Goal: Information Seeking & Learning: Learn about a topic

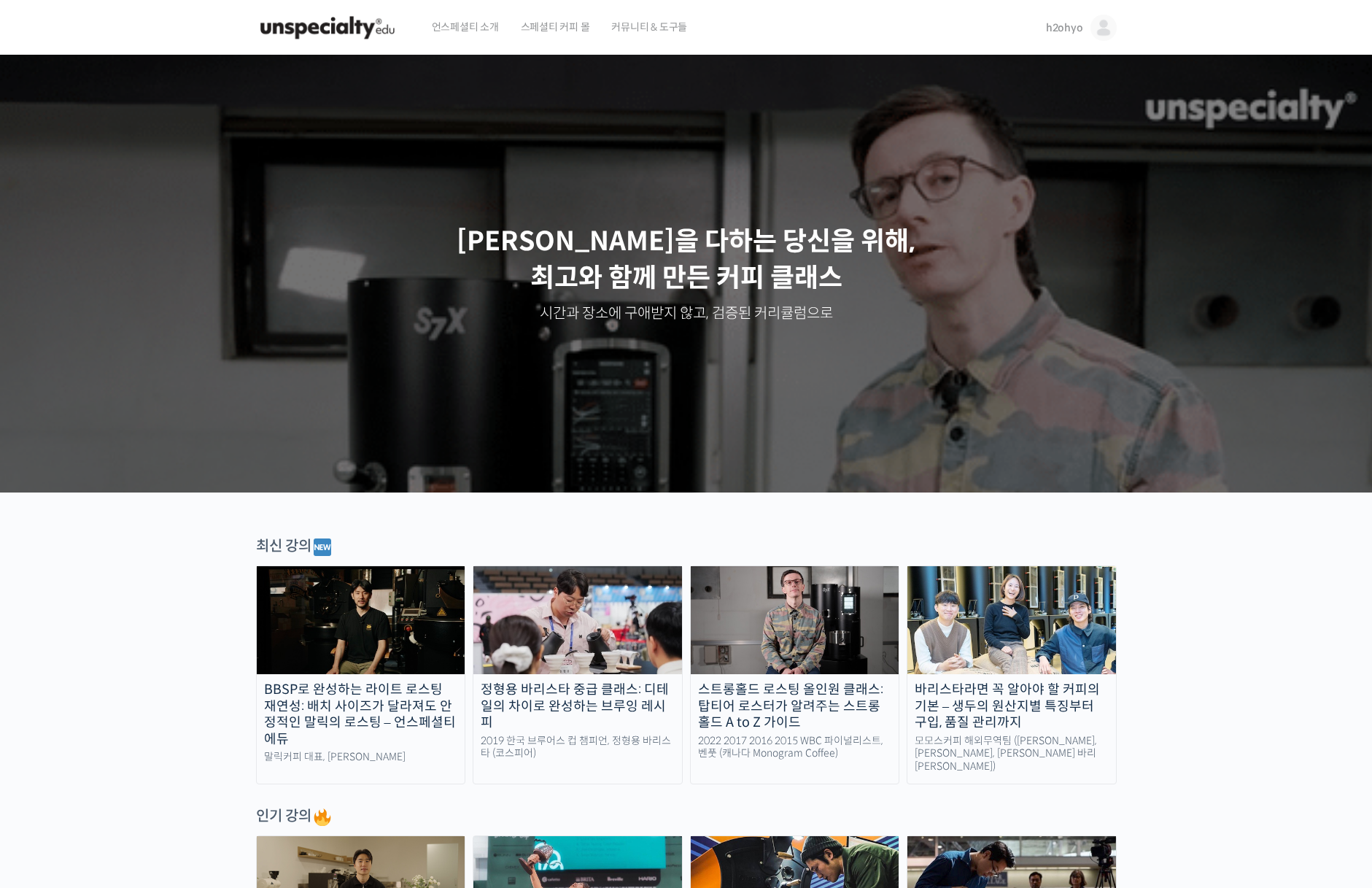
click at [1050, 30] on span "h2ohyo" at bounding box center [1065, 27] width 37 height 13
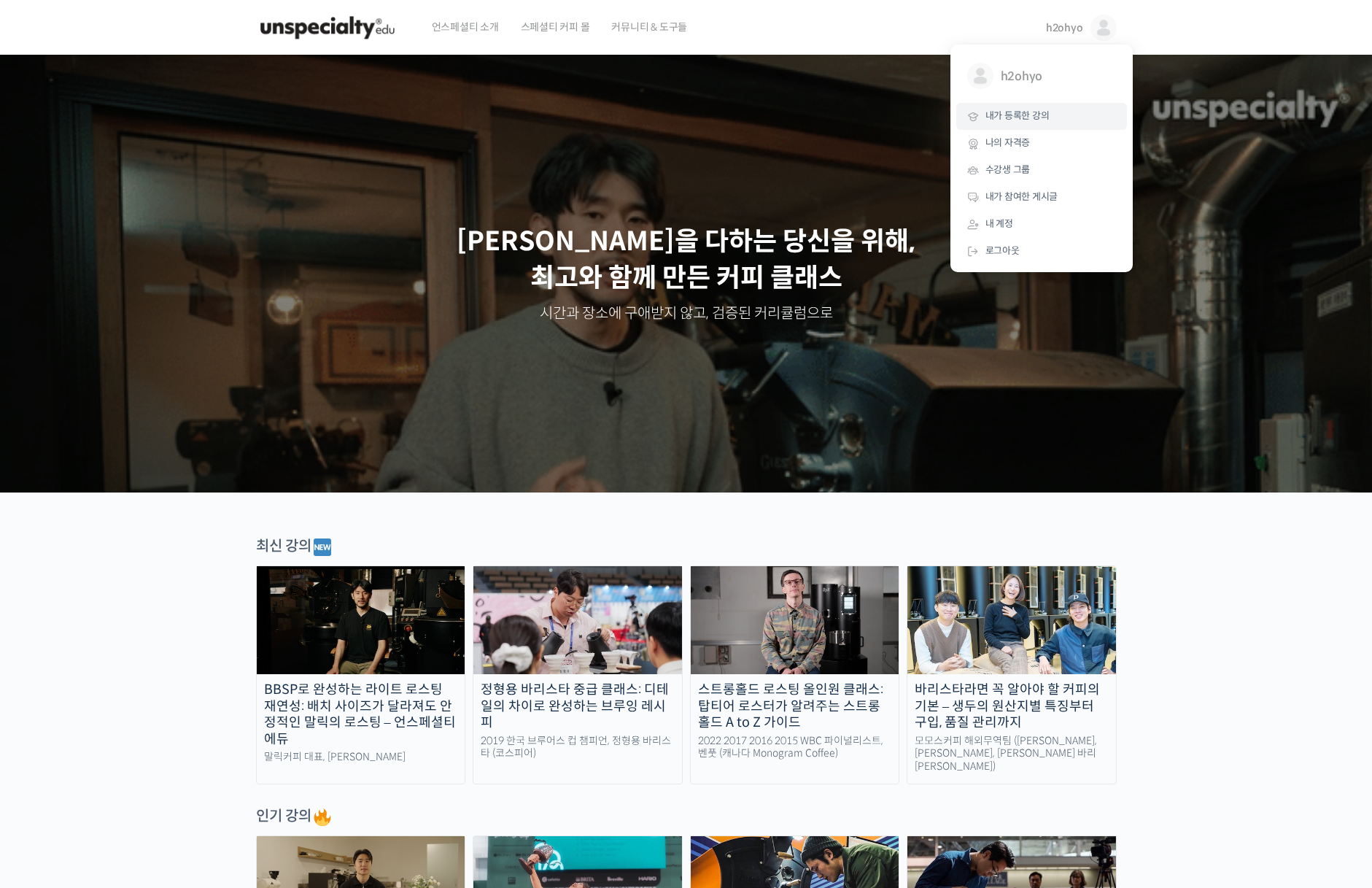
click at [1012, 122] on link "내가 등록한 강의" at bounding box center [1042, 117] width 171 height 27
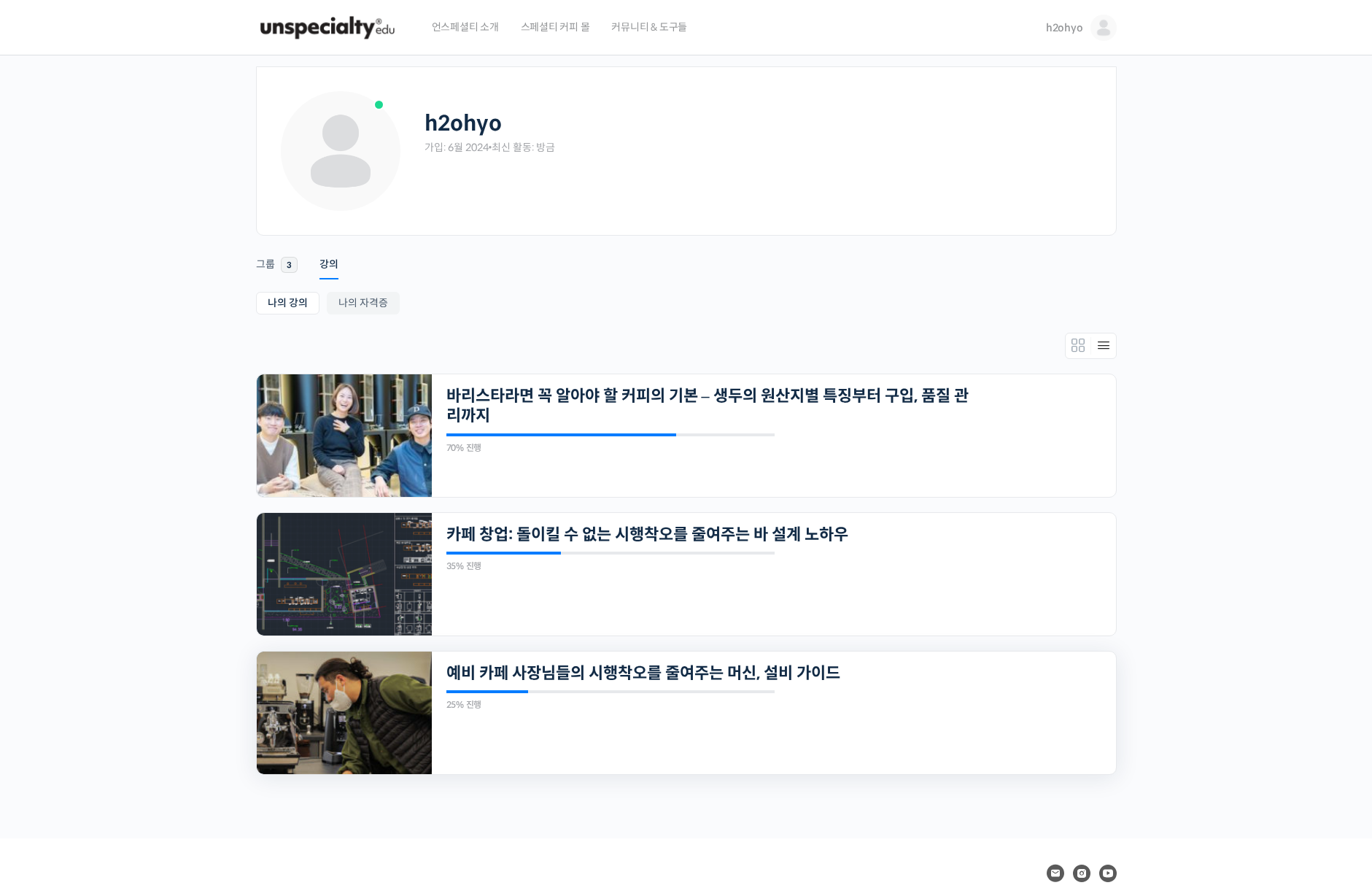
click at [379, 673] on img at bounding box center [344, 713] width 175 height 123
click at [374, 589] on img at bounding box center [344, 574] width 175 height 123
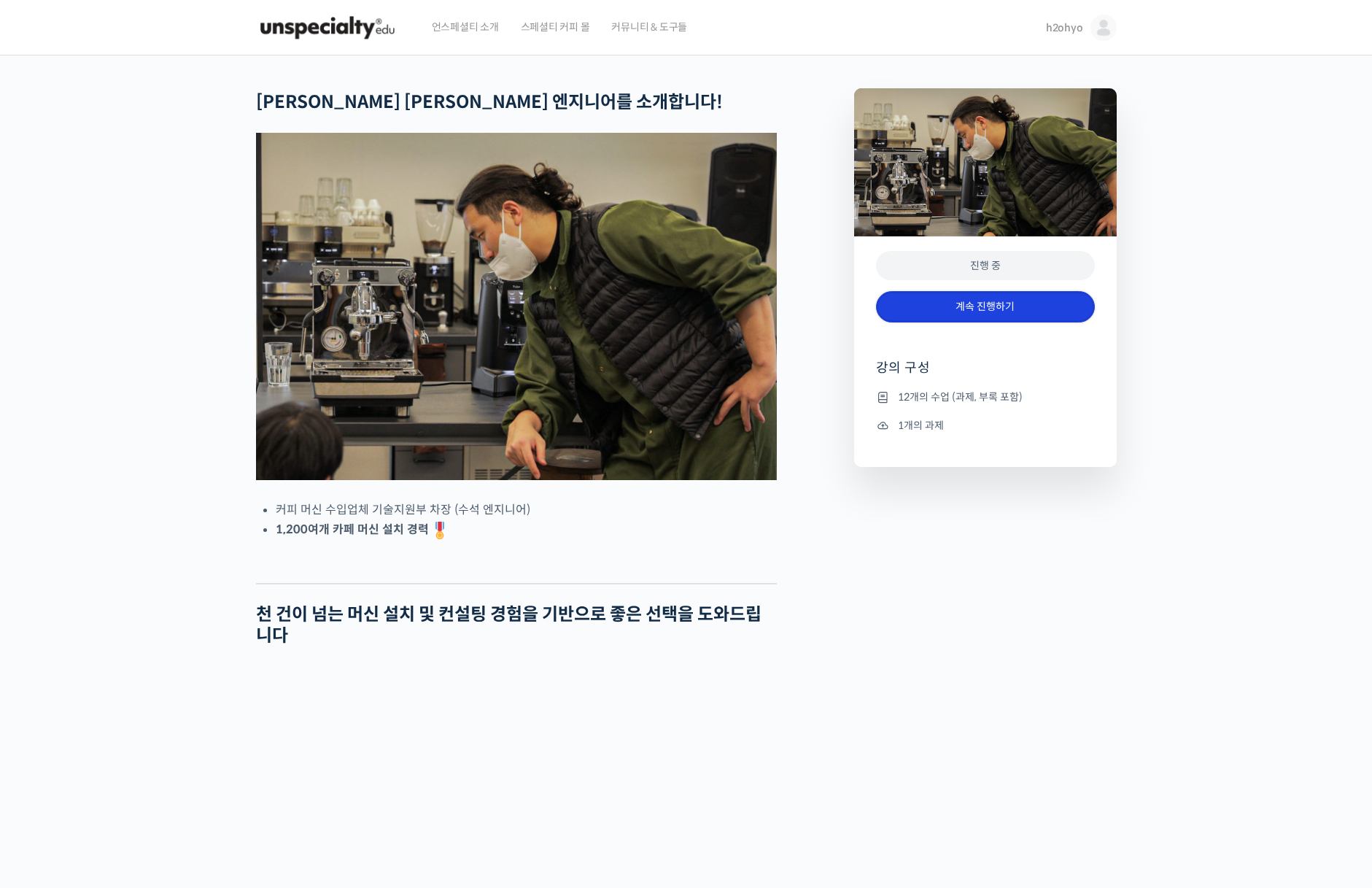
click at [973, 320] on link "계속 진행하기" at bounding box center [985, 307] width 219 height 32
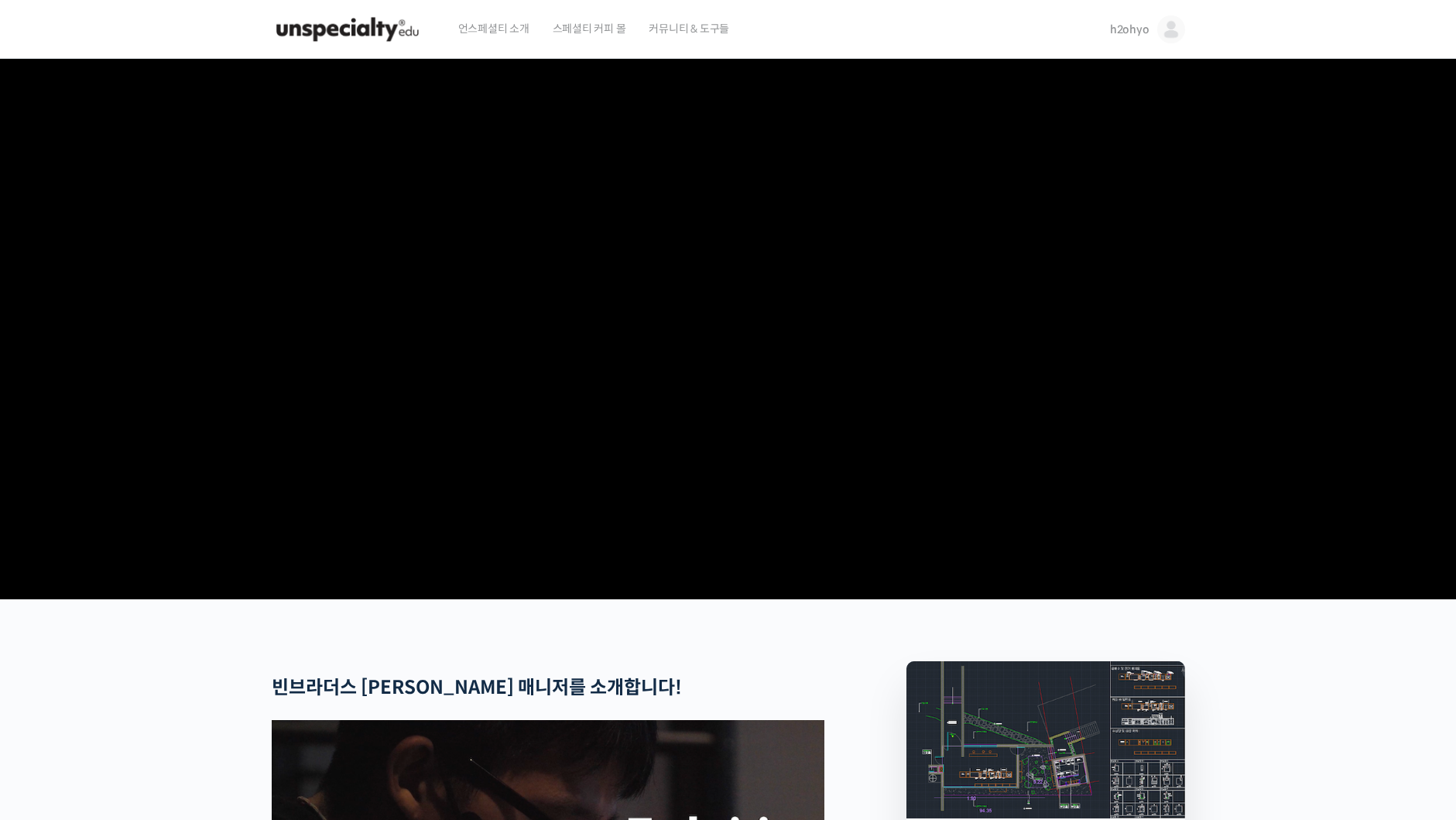
click at [162, 500] on section at bounding box center [728, 329] width 1456 height 540
click at [552, 332] on video at bounding box center [728, 326] width 914 height 534
click at [188, 438] on section at bounding box center [728, 329] width 1456 height 540
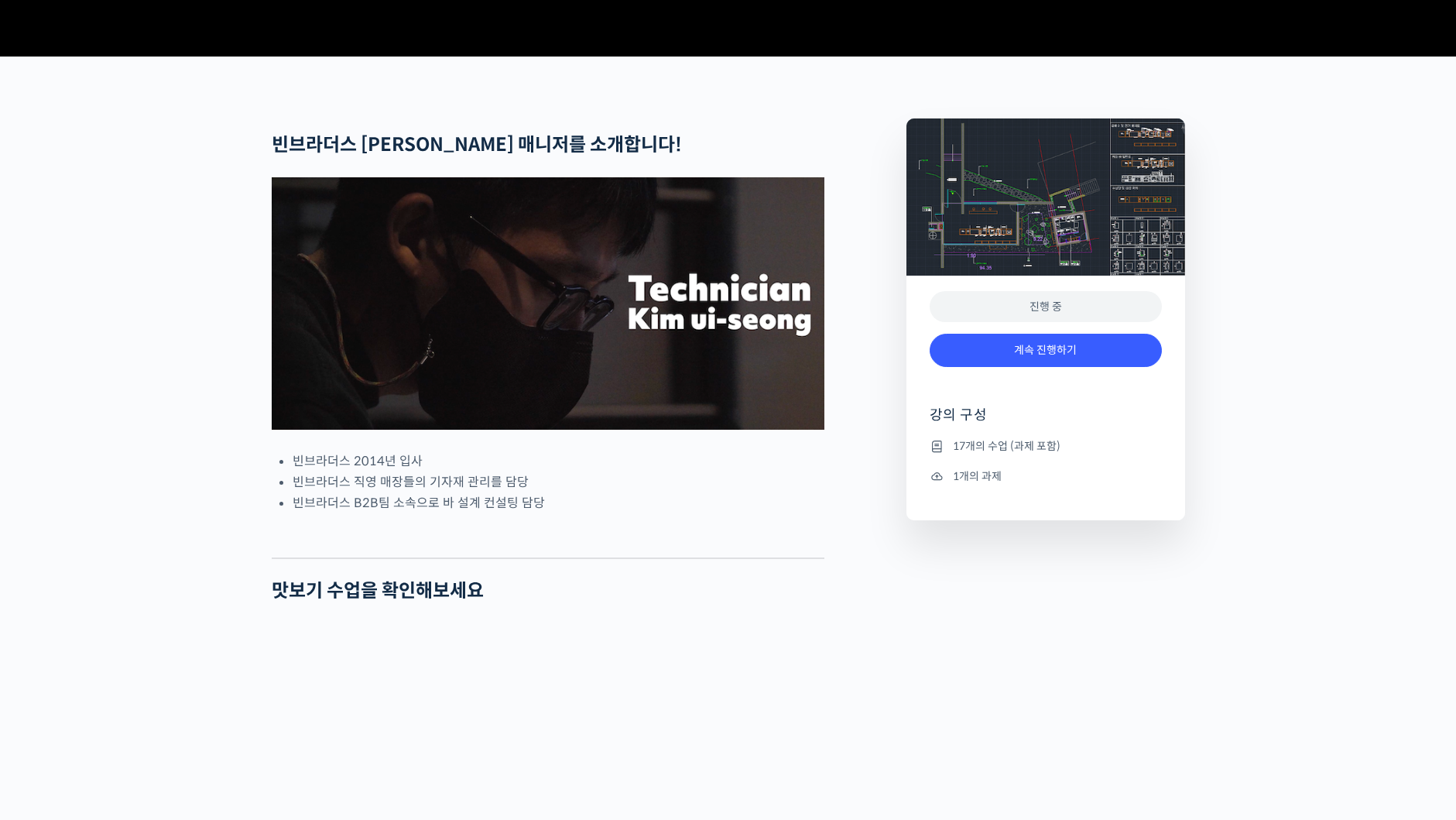
scroll to position [602, 0]
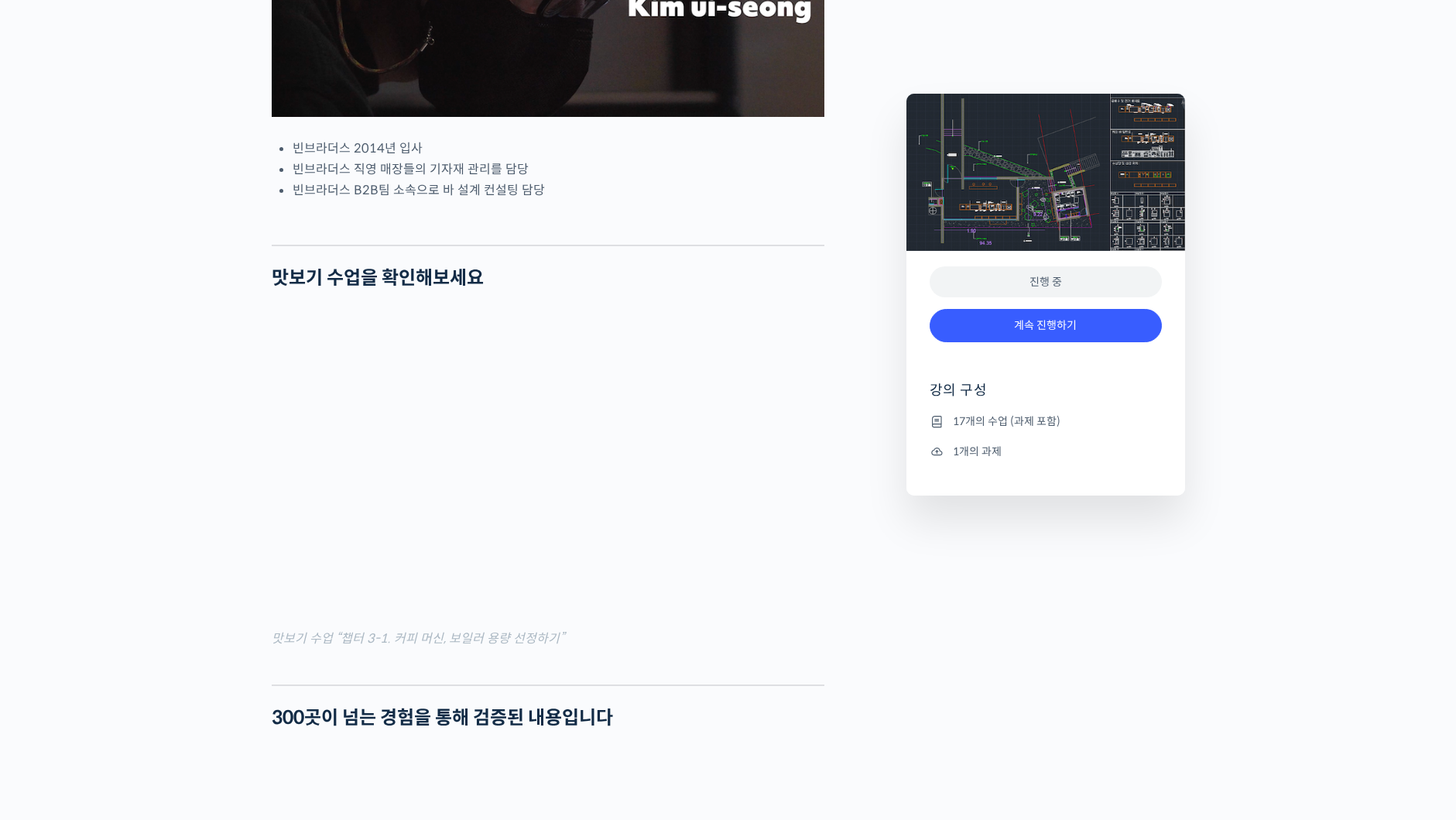
scroll to position [1089, 0]
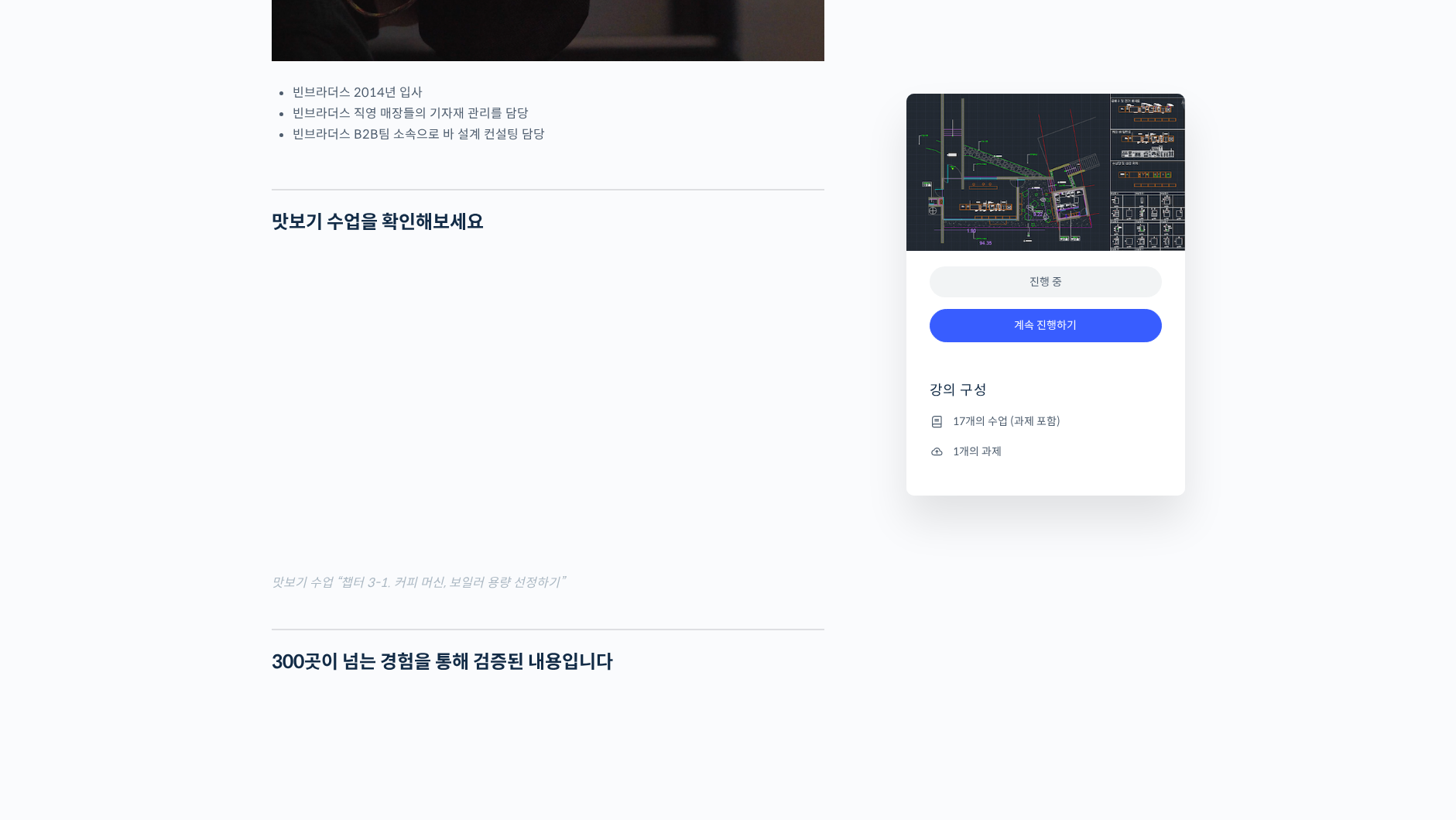
scroll to position [794, 0]
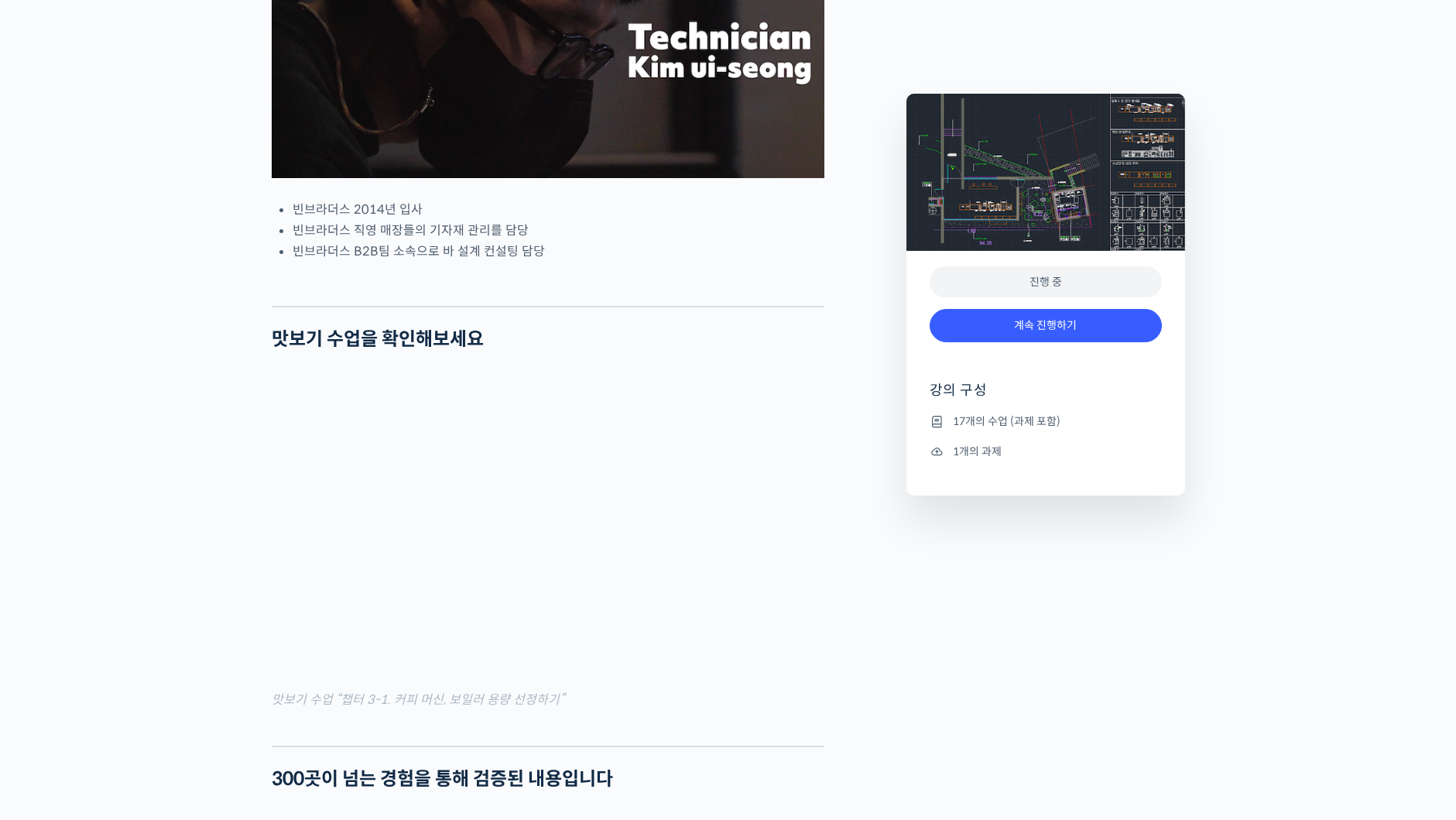
click at [1018, 348] on div "계속 진행하기" at bounding box center [1046, 333] width 233 height 64
click at [1038, 328] on link "계속 진행하기" at bounding box center [1046, 325] width 233 height 34
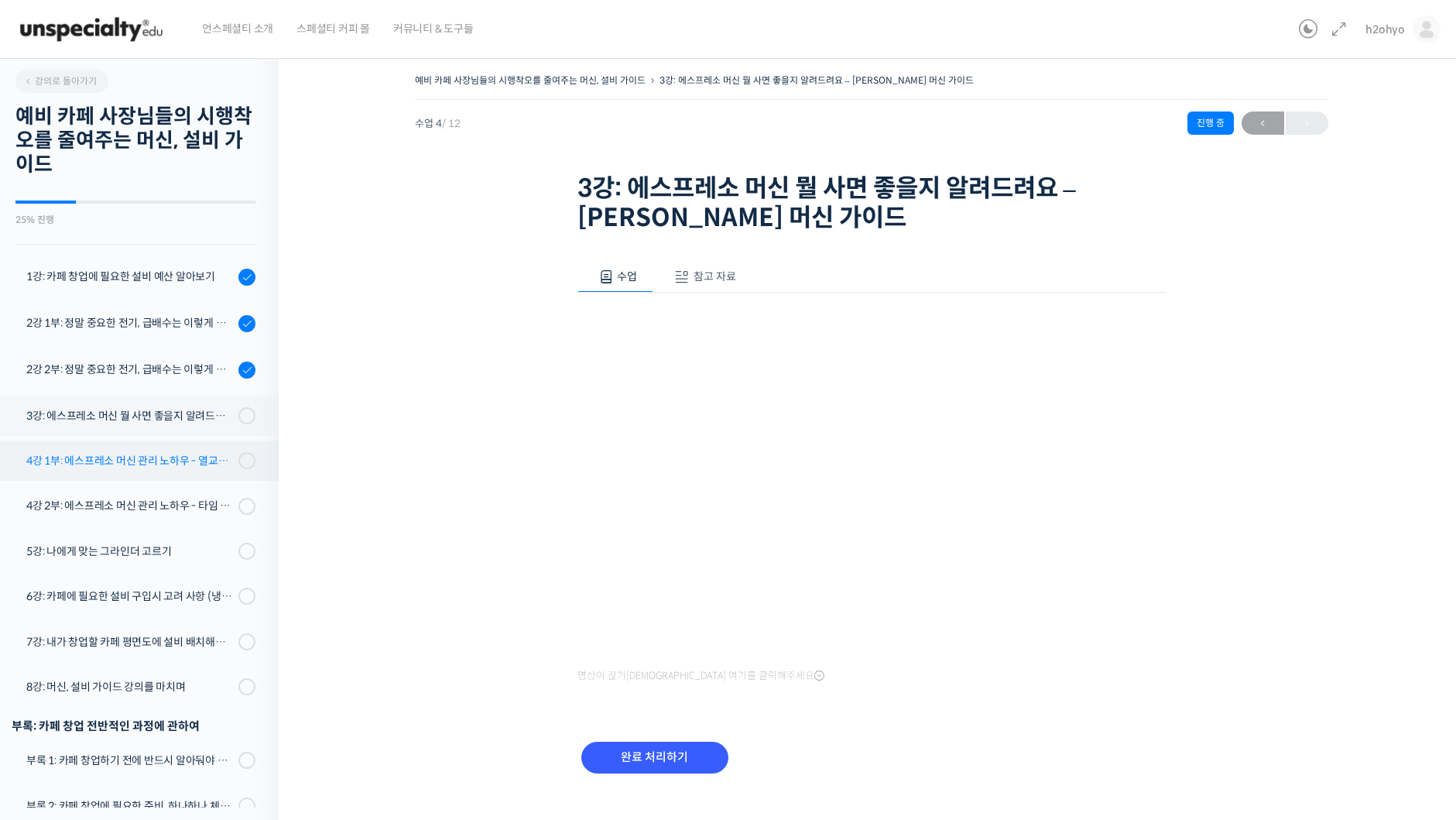
click at [171, 456] on div "4강 1부: 에스프레소 머신 관리 노하우 - 열교환기(HX) 보일러, 다중 보일러 머신의 차이" at bounding box center [130, 460] width 208 height 17
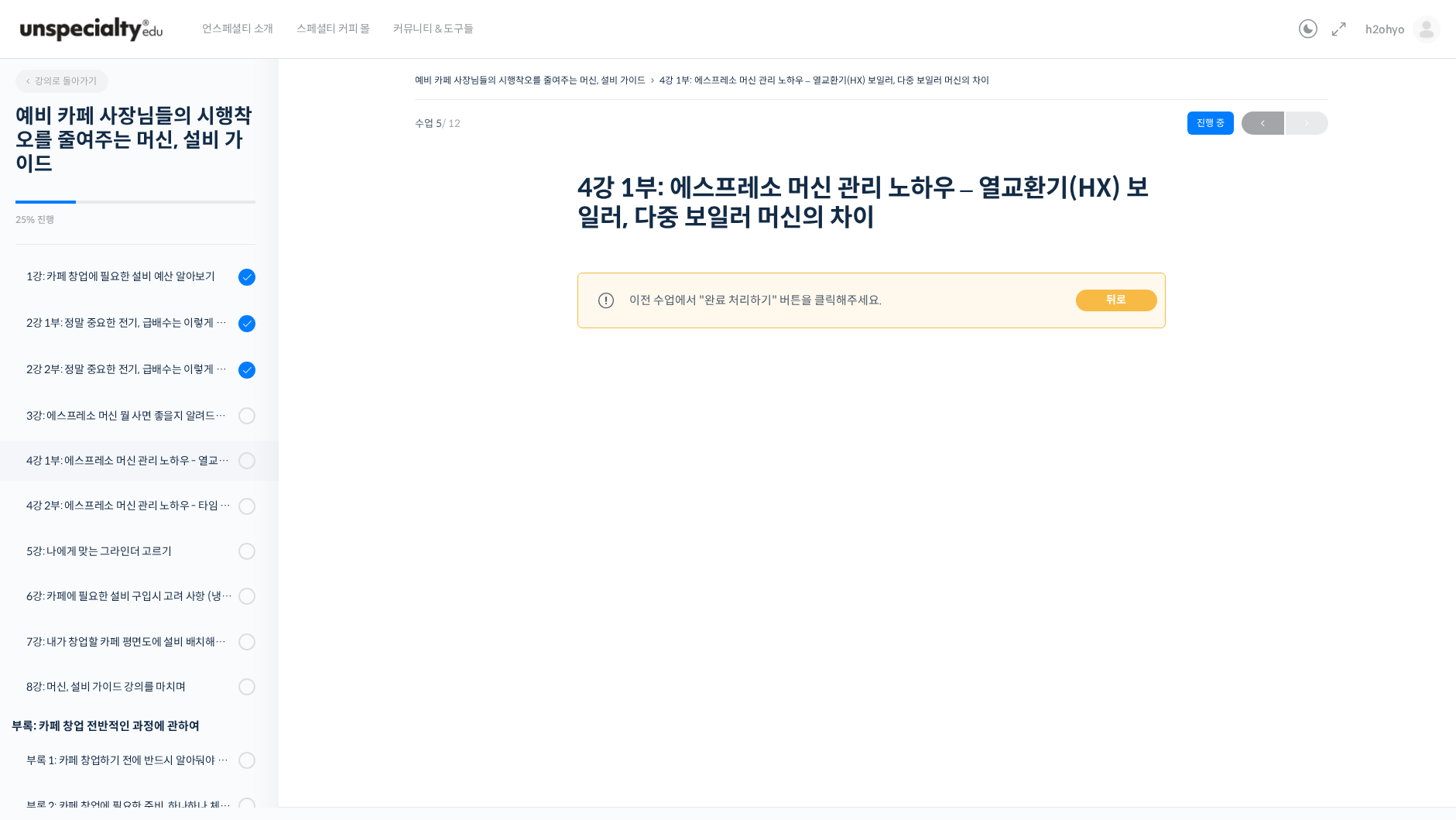
scroll to position [30, 0]
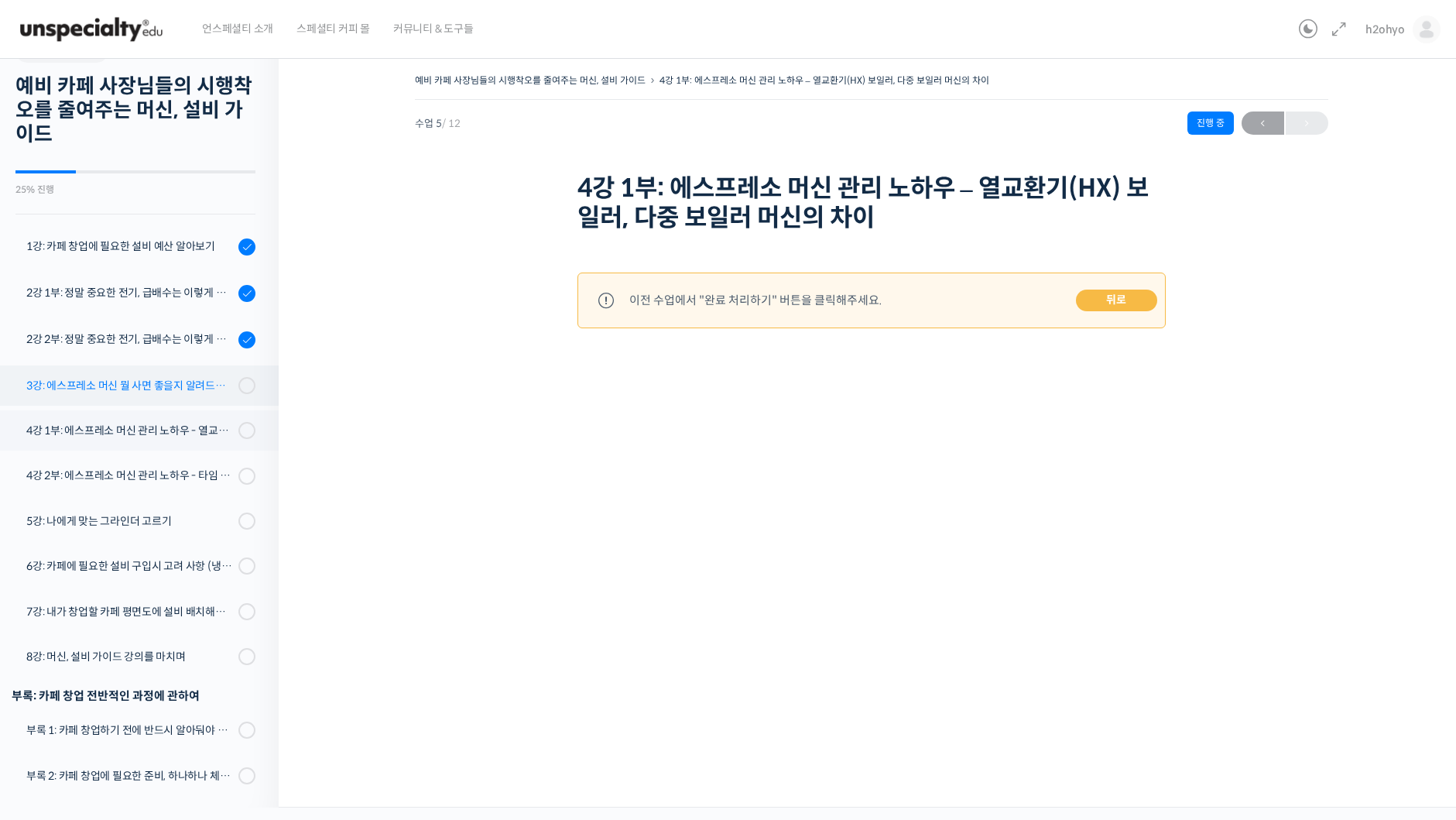
click at [128, 379] on div "3강: 에스프레소 머신 뭘 사면 좋을지 알려드려요 - 에스프레소 머신 가이드" at bounding box center [130, 385] width 208 height 17
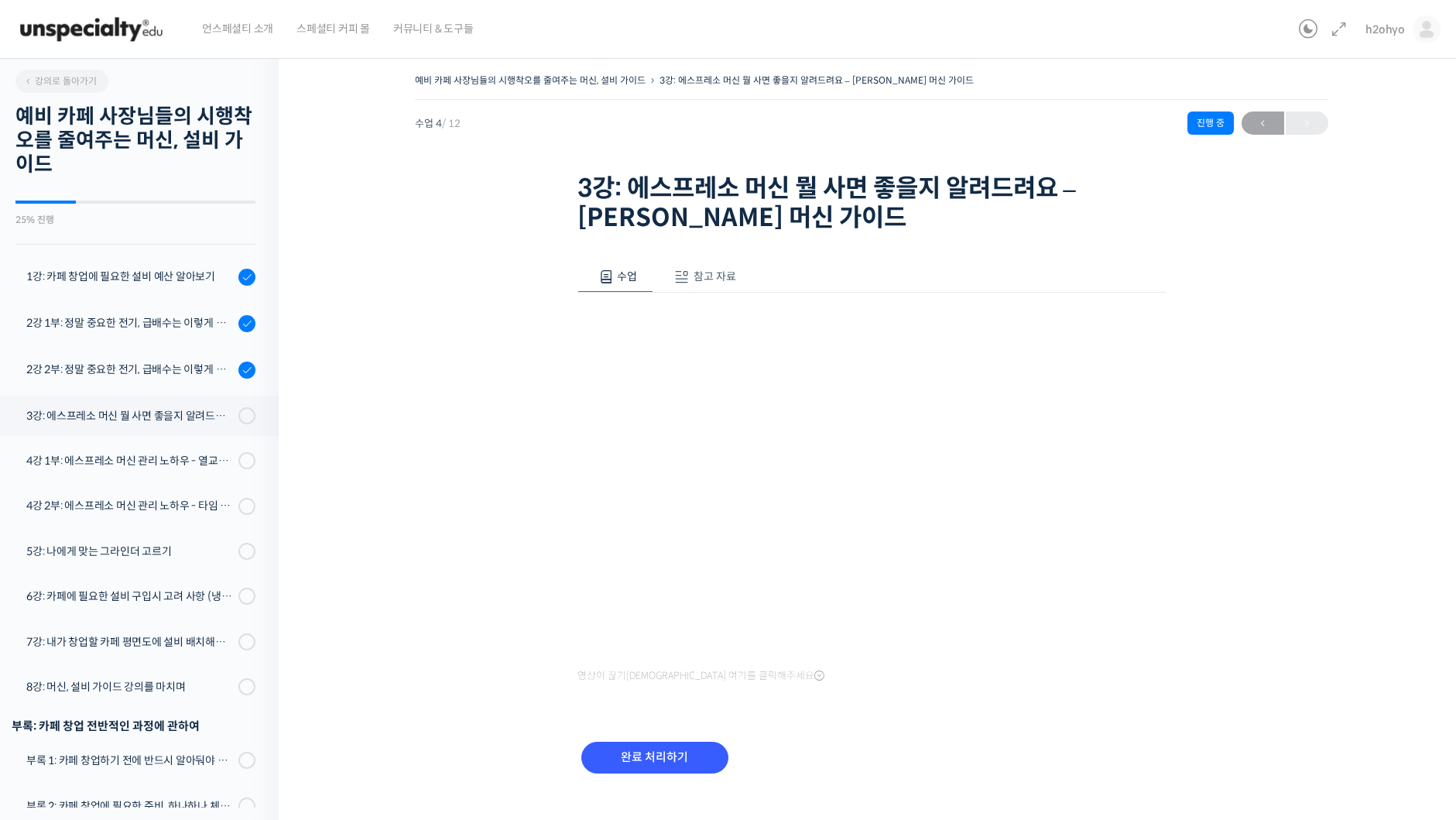
scroll to position [30, 0]
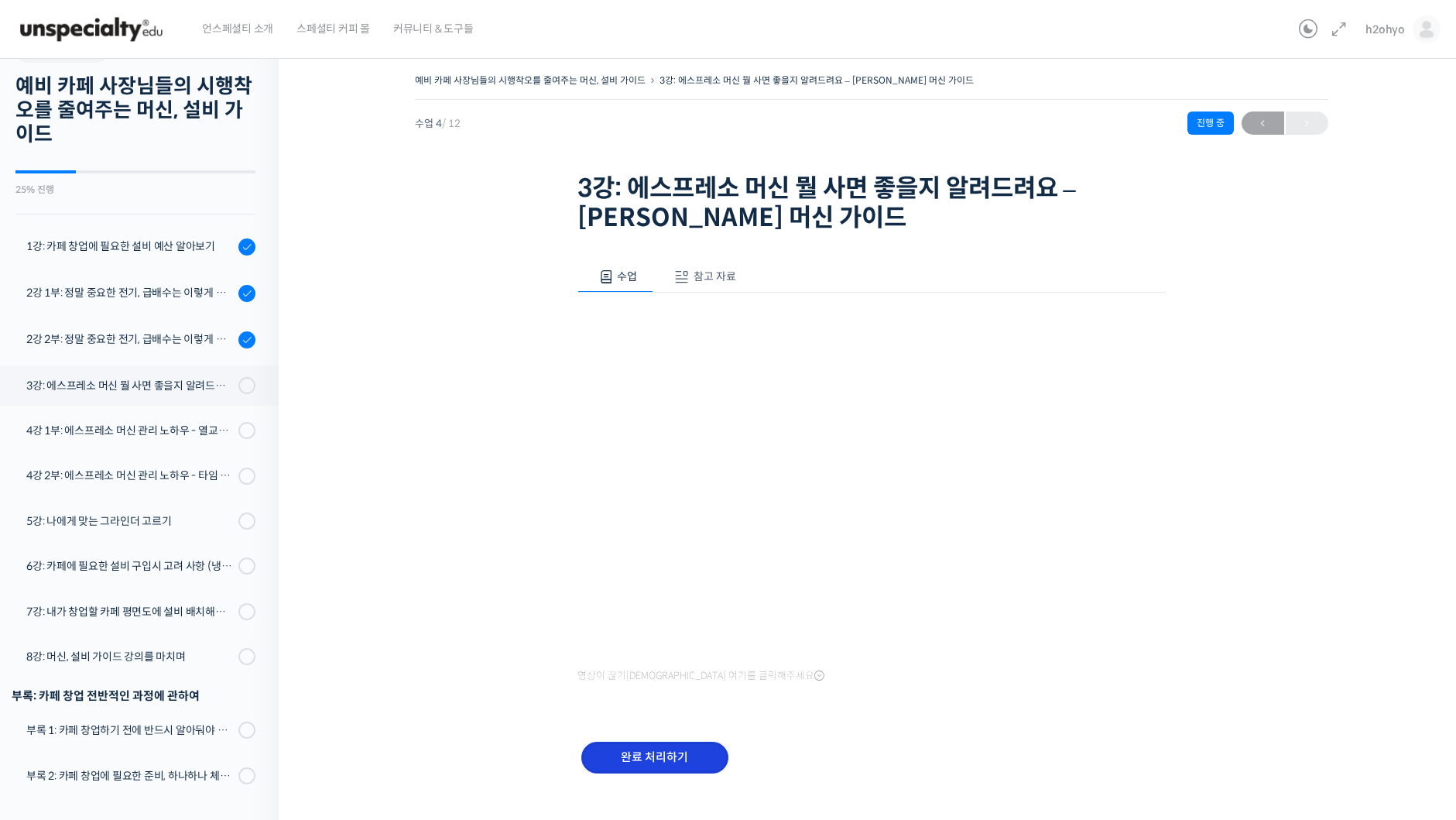
click at [645, 746] on input "완료 처리하기" at bounding box center [655, 758] width 147 height 32
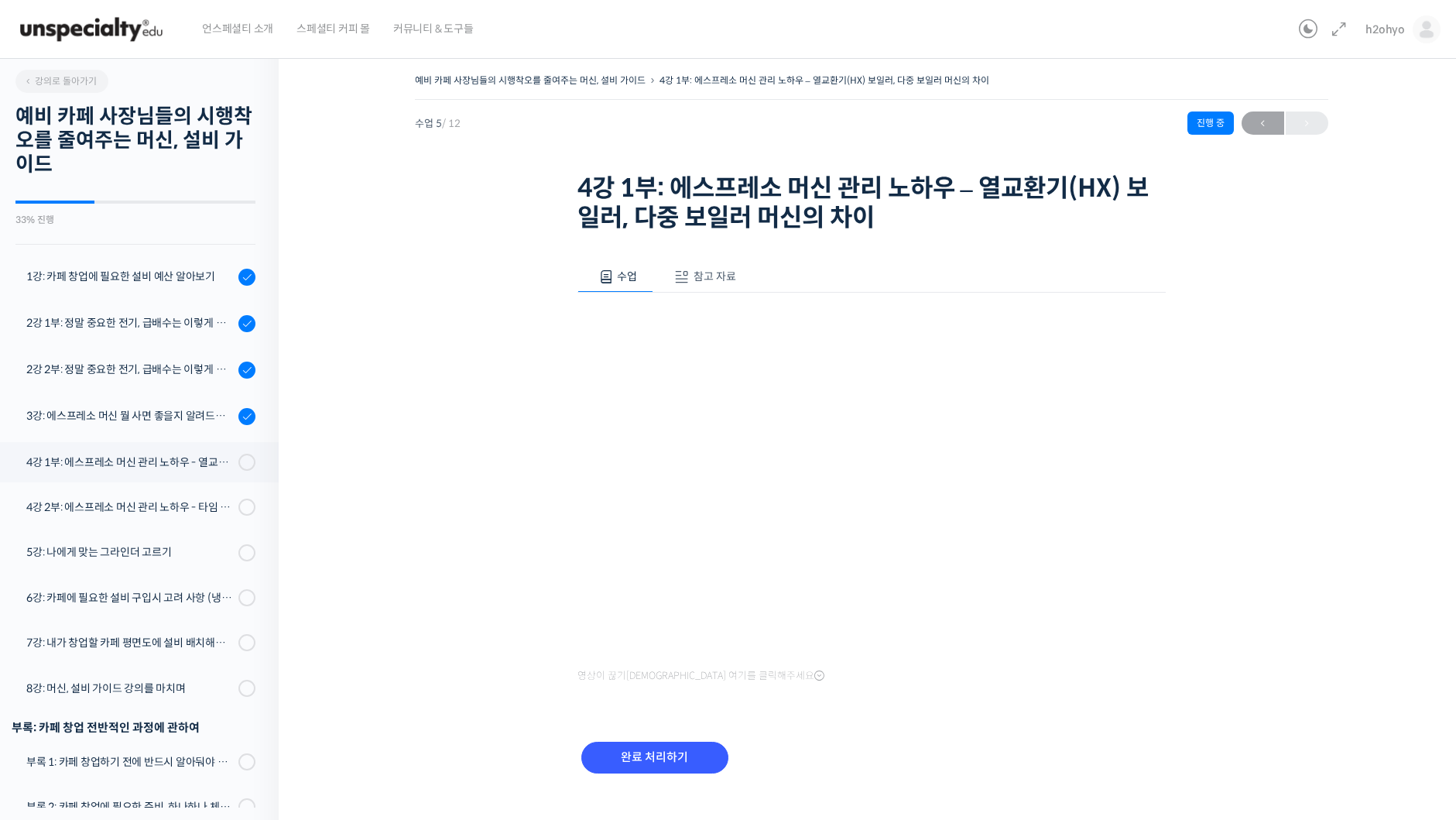
scroll to position [32, 0]
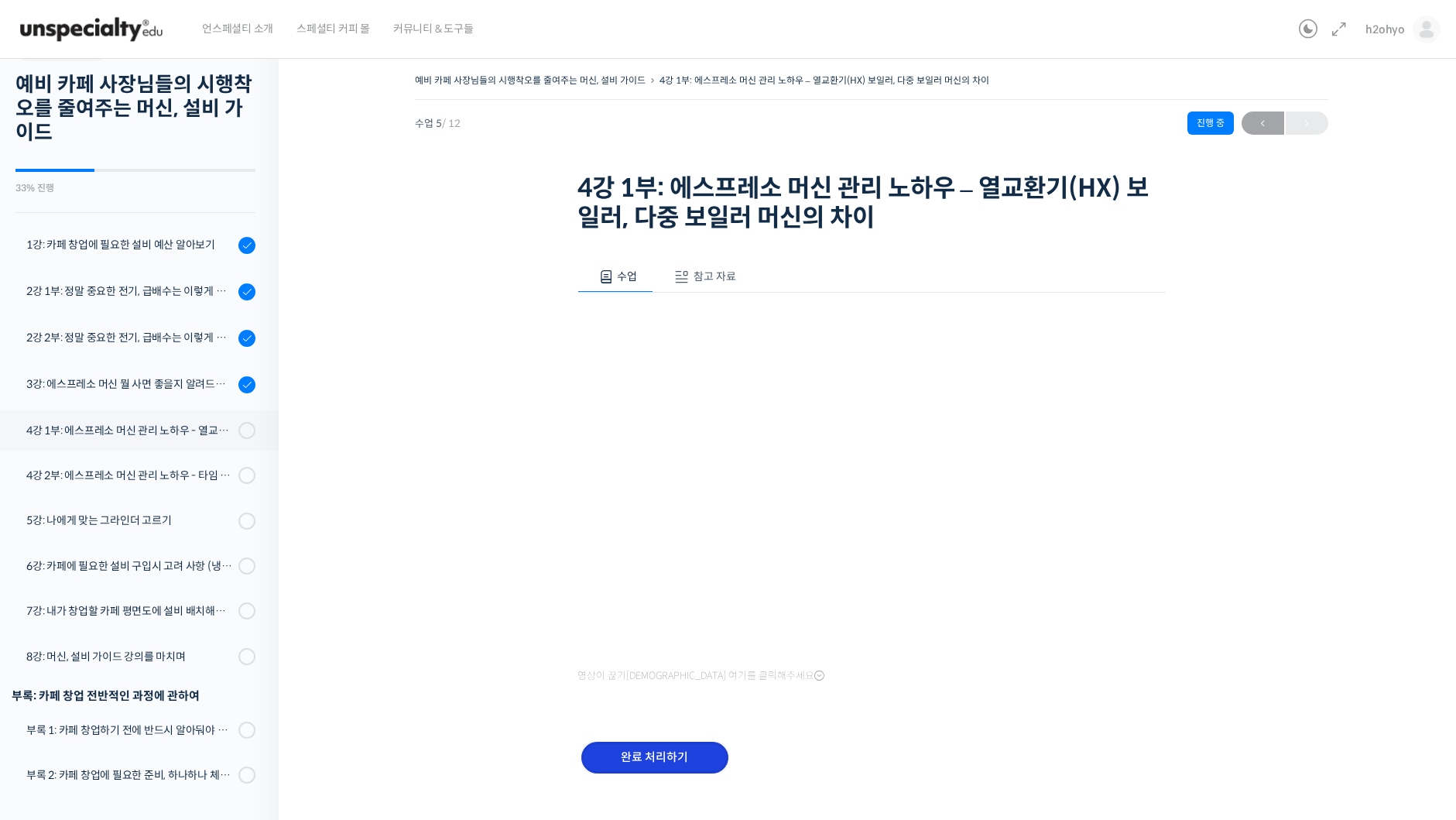
click at [664, 754] on input "완료 처리하기" at bounding box center [655, 758] width 147 height 32
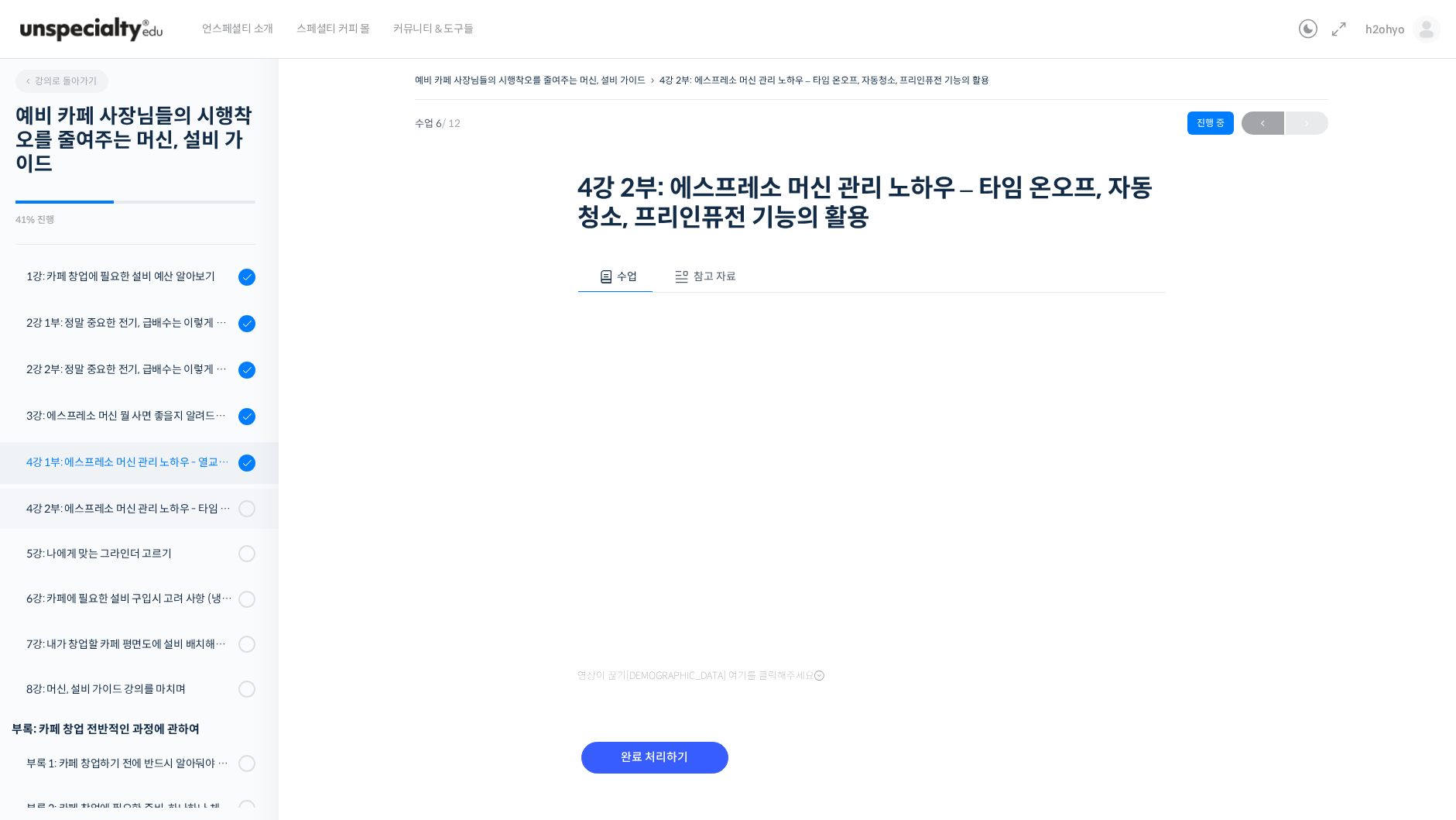
scroll to position [33, 0]
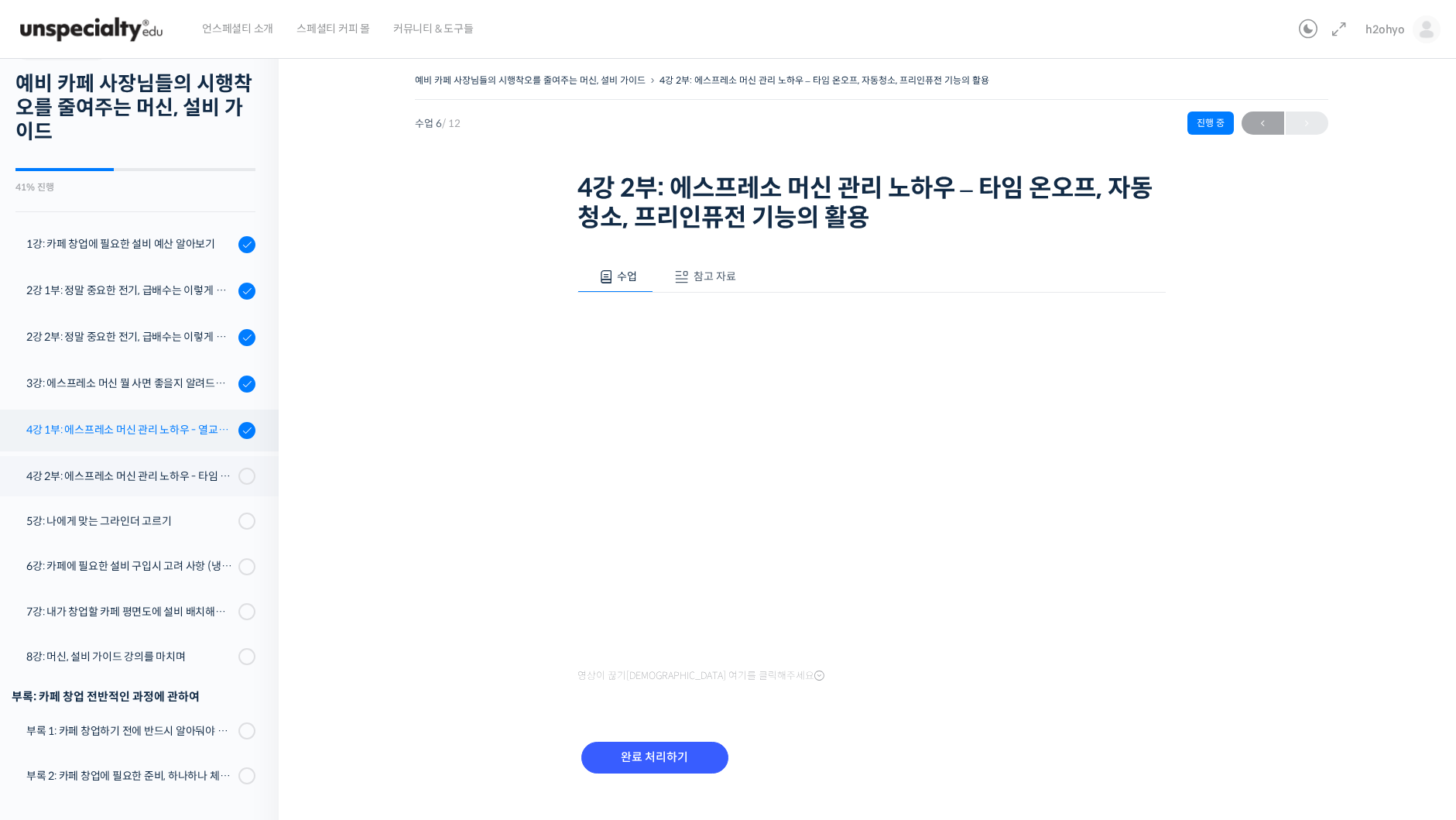
click at [132, 444] on link "4강 1부: 에스프레소 머신 관리 노하우 - 열교환기(HX) 보일러, 다중 보일러 머신의 차이" at bounding box center [135, 430] width 286 height 42
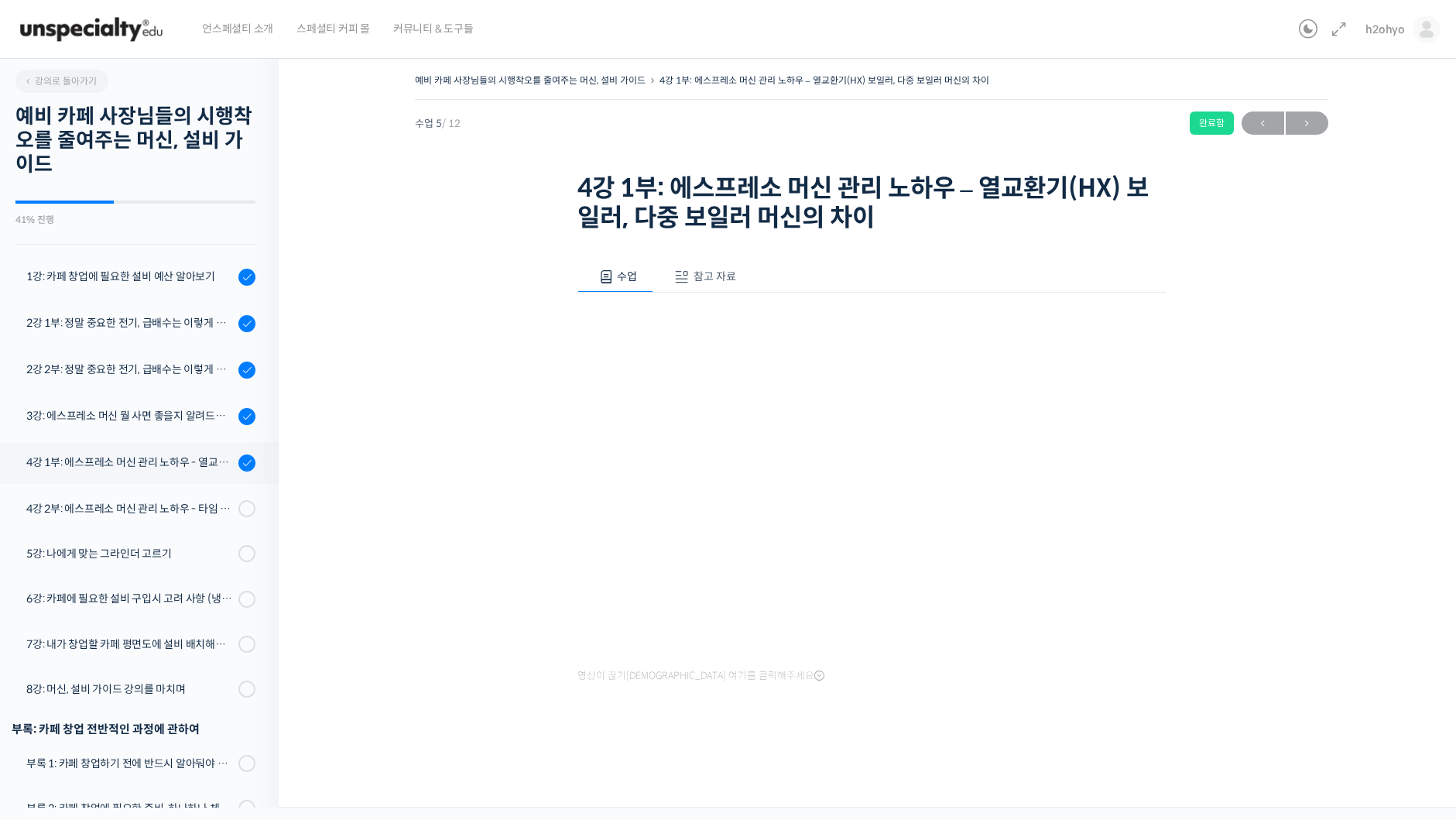
click at [1198, 201] on div "예비 카페 사장님들의 시행착오를 줄여주는 머신, 설비 가이드 4강 1부: 에스프레소 머신 관리 노하우 – 열교환기(HX) 보일러, 다중 보일러…" at bounding box center [872, 153] width 914 height 168
click at [409, 598] on div "예비 카페 사장님들의 시행착오를 줄여주는 머신, 설비 가이드 4강 1부: 에스프레소 머신 관리 노하우 – 열교환기(HX) 보일러, 다중 보일러…" at bounding box center [871, 413] width 1031 height 688
click at [993, 730] on div at bounding box center [872, 741] width 588 height 33
click at [157, 500] on div "4강 2부: 에스프레소 머신 관리 노하우 - 타임 온오프, 자동청소, 프리인퓨전 기능의 활용" at bounding box center [130, 508] width 208 height 17
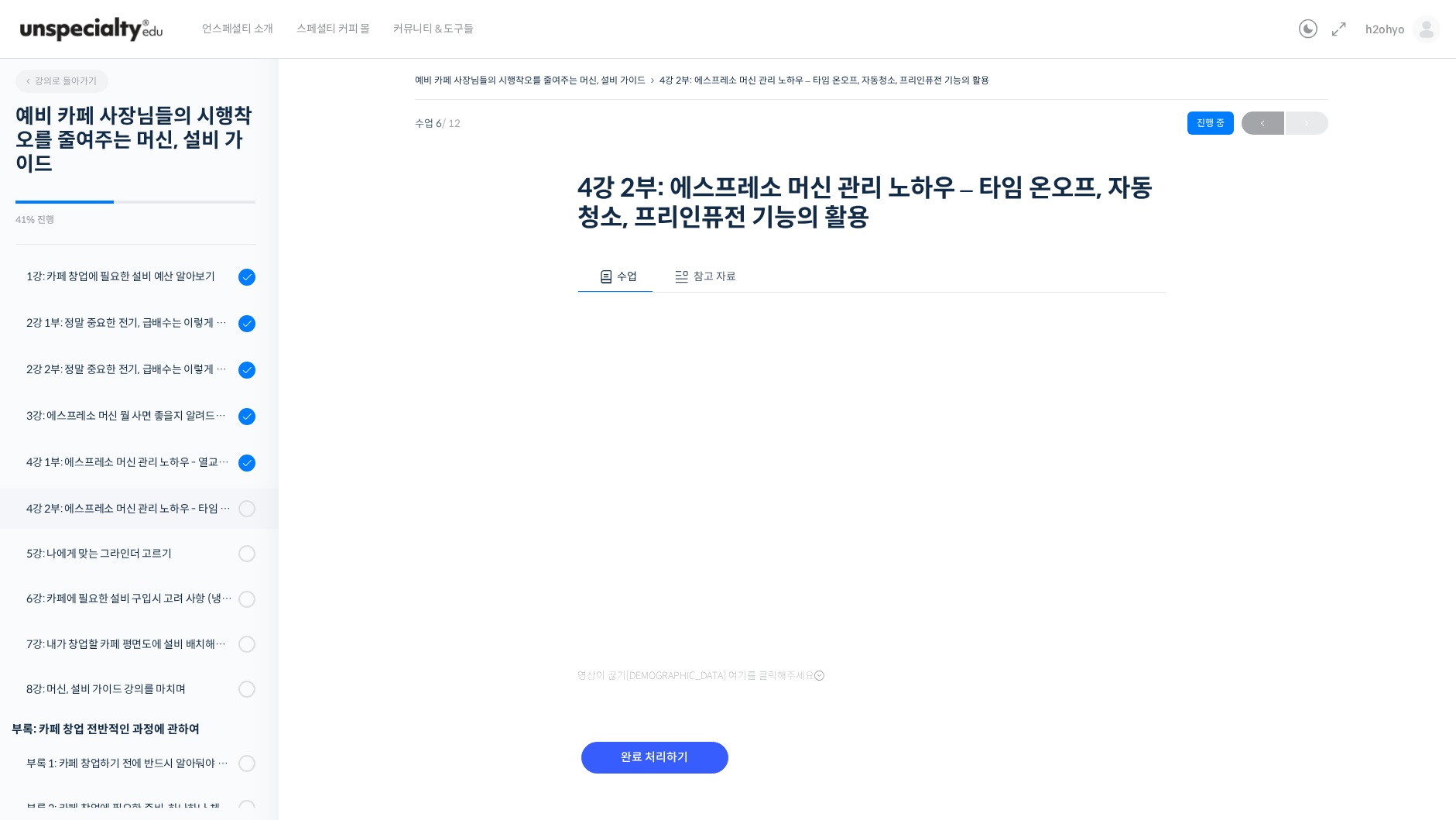
click at [560, 609] on div "예비 카페 사장님들의 시행착오를 줄여주는 머신, 설비 가이드 4강 2부: 에스프레소 머신 관리 노하우 – 타임 온오프, 자동청소, 프리인퓨전 …" at bounding box center [871, 442] width 1031 height 745
click at [165, 556] on div "5강: 나에게 맞는 그라인더 고르기" at bounding box center [130, 553] width 208 height 17
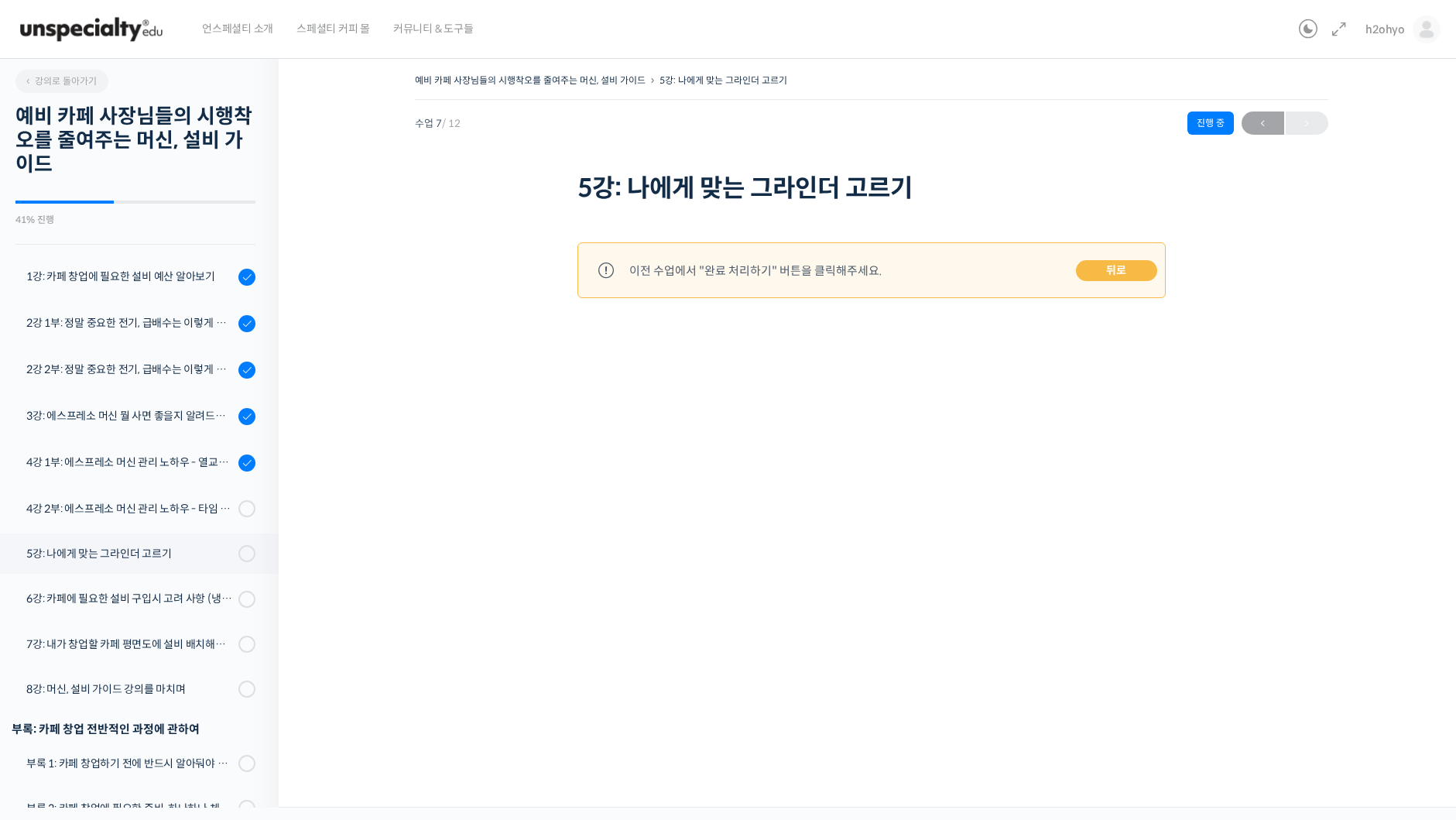
scroll to position [33, 0]
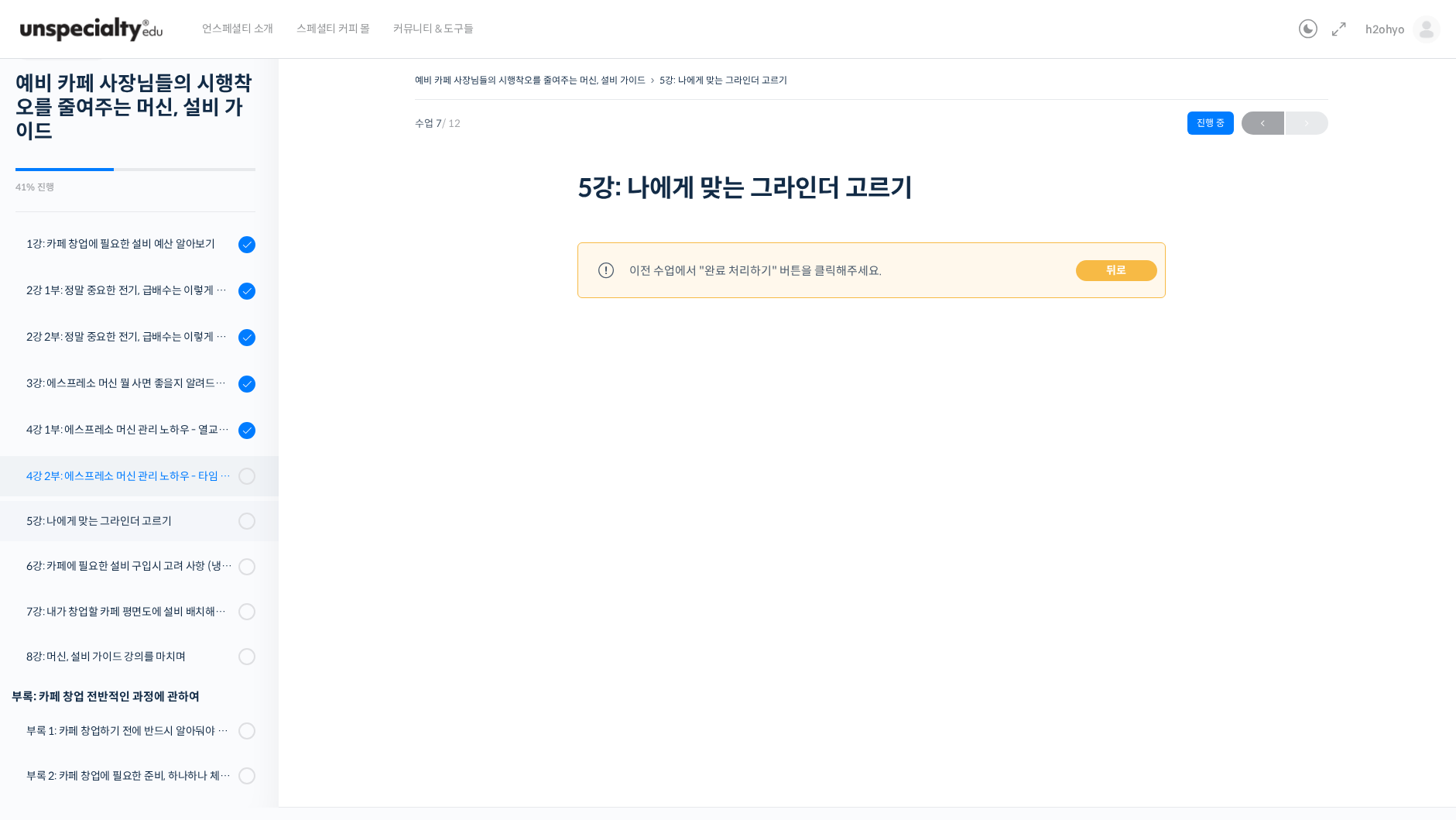
click at [181, 480] on div "4강 2부: 에스프레소 머신 관리 노하우 - 타임 온오프, 자동청소, 프리인퓨전 기능의 활용" at bounding box center [130, 476] width 208 height 17
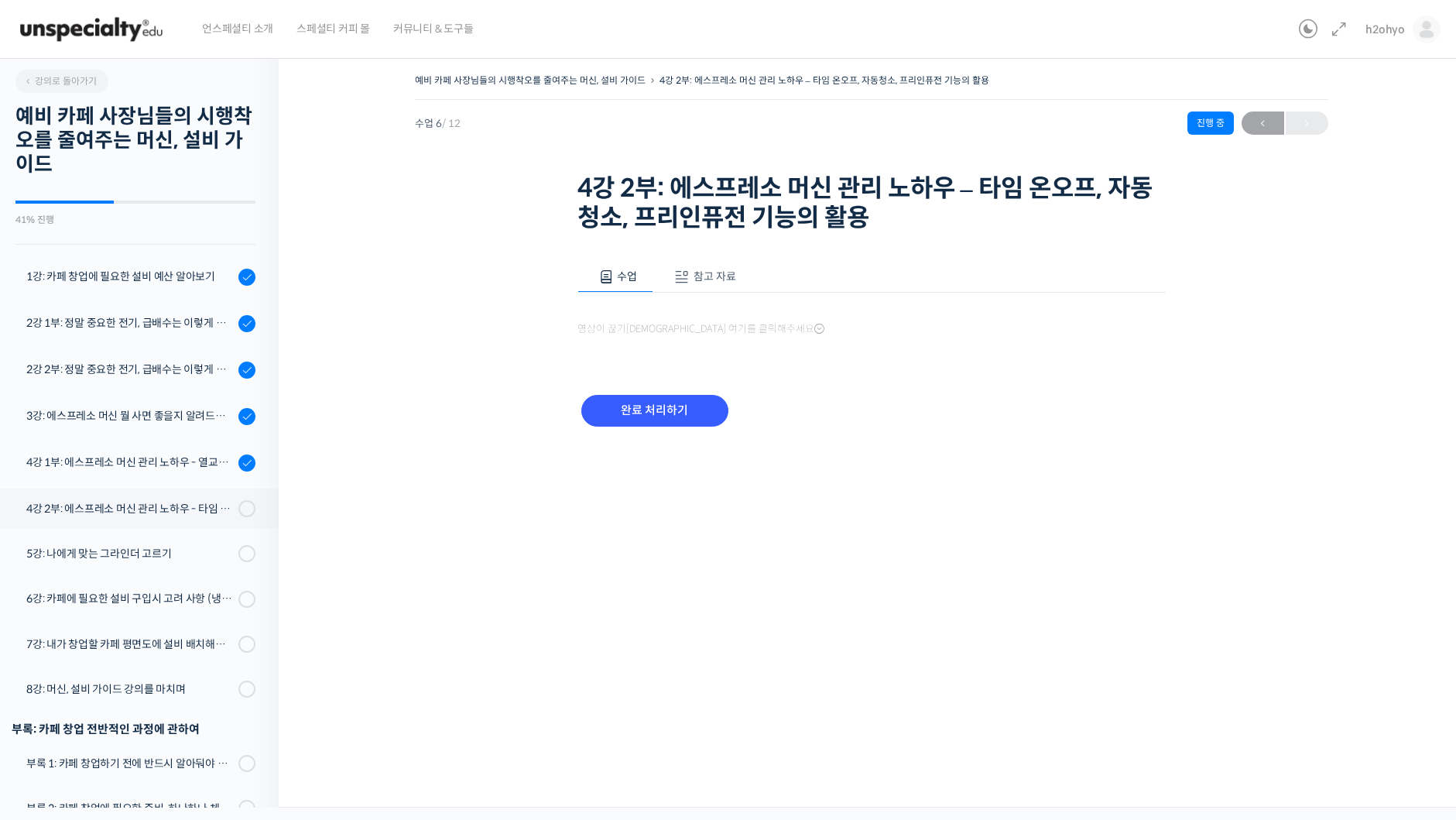
scroll to position [33, 0]
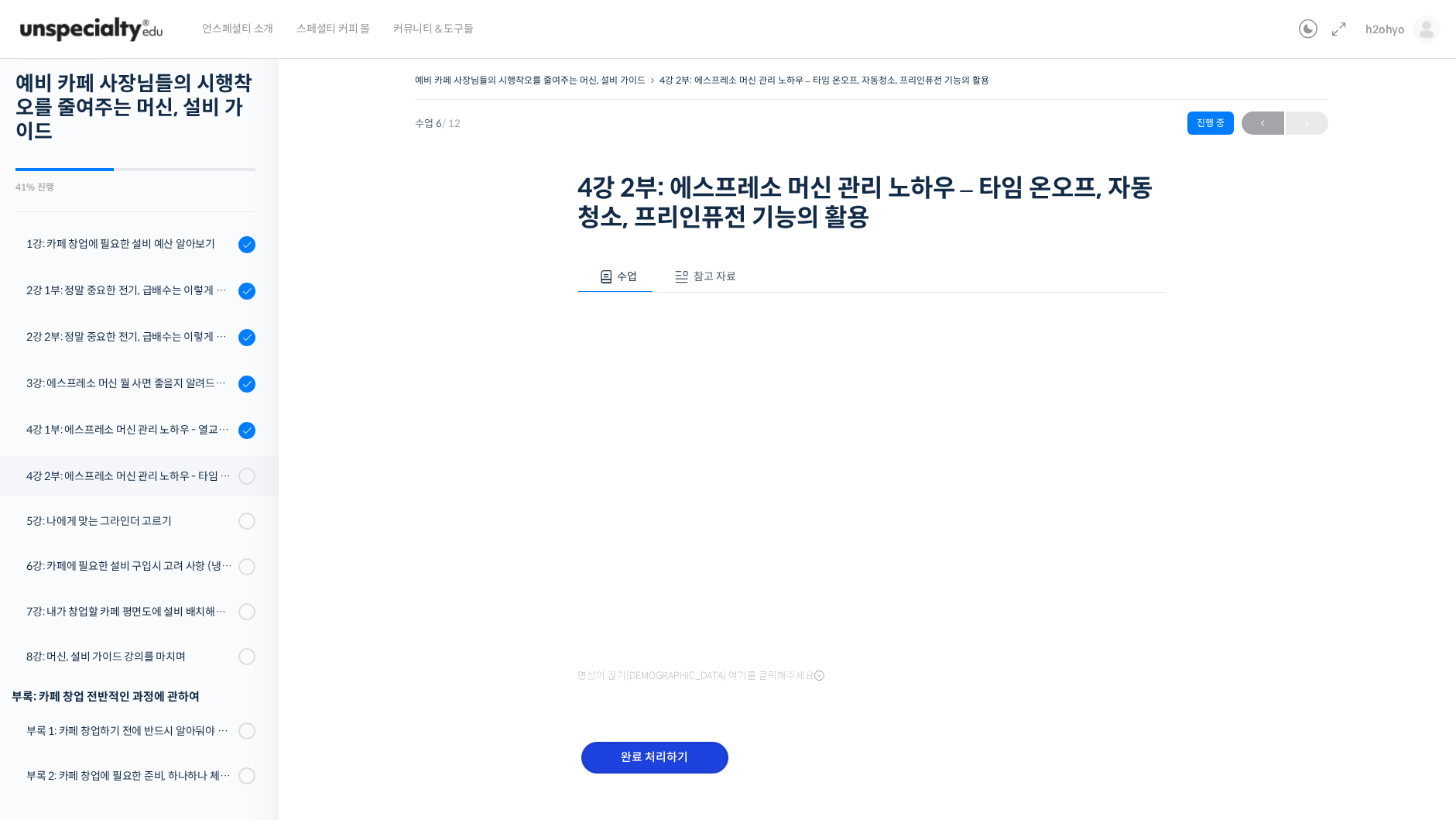
click at [684, 759] on input "완료 처리하기" at bounding box center [655, 758] width 147 height 32
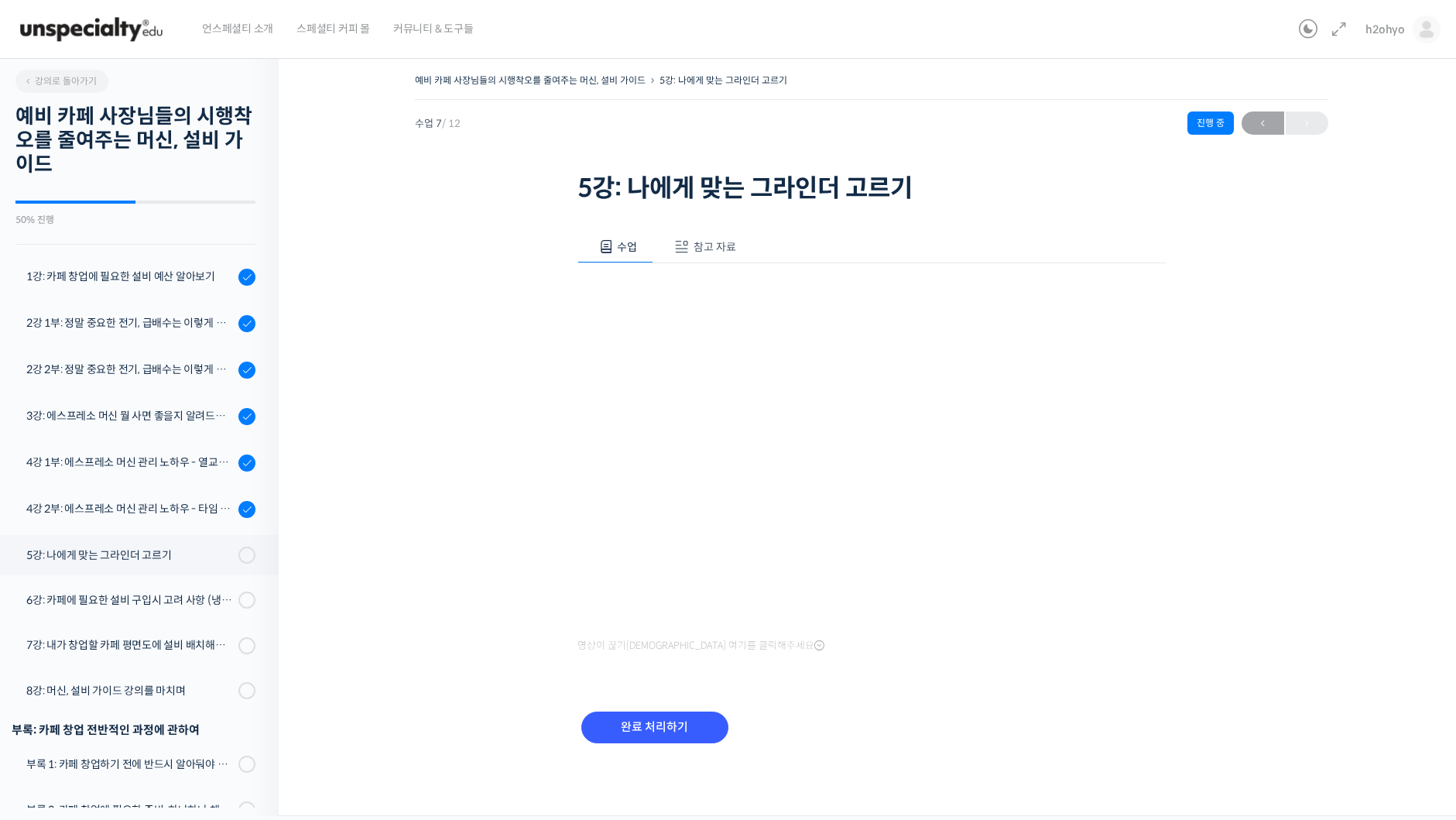
scroll to position [34, 0]
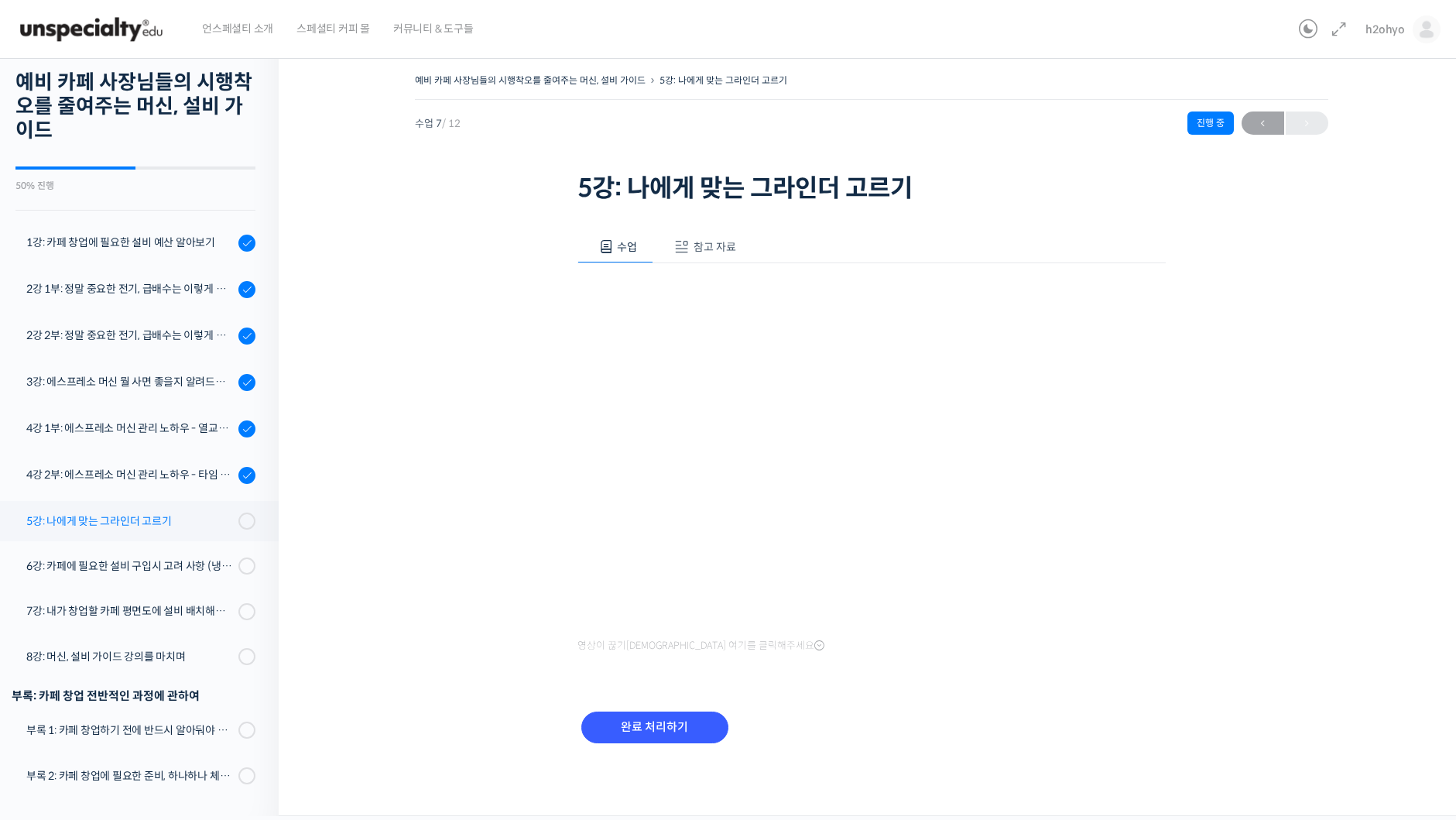
click at [134, 504] on link "5강: 나에게 맞는 그라인더 고르기" at bounding box center [135, 521] width 286 height 40
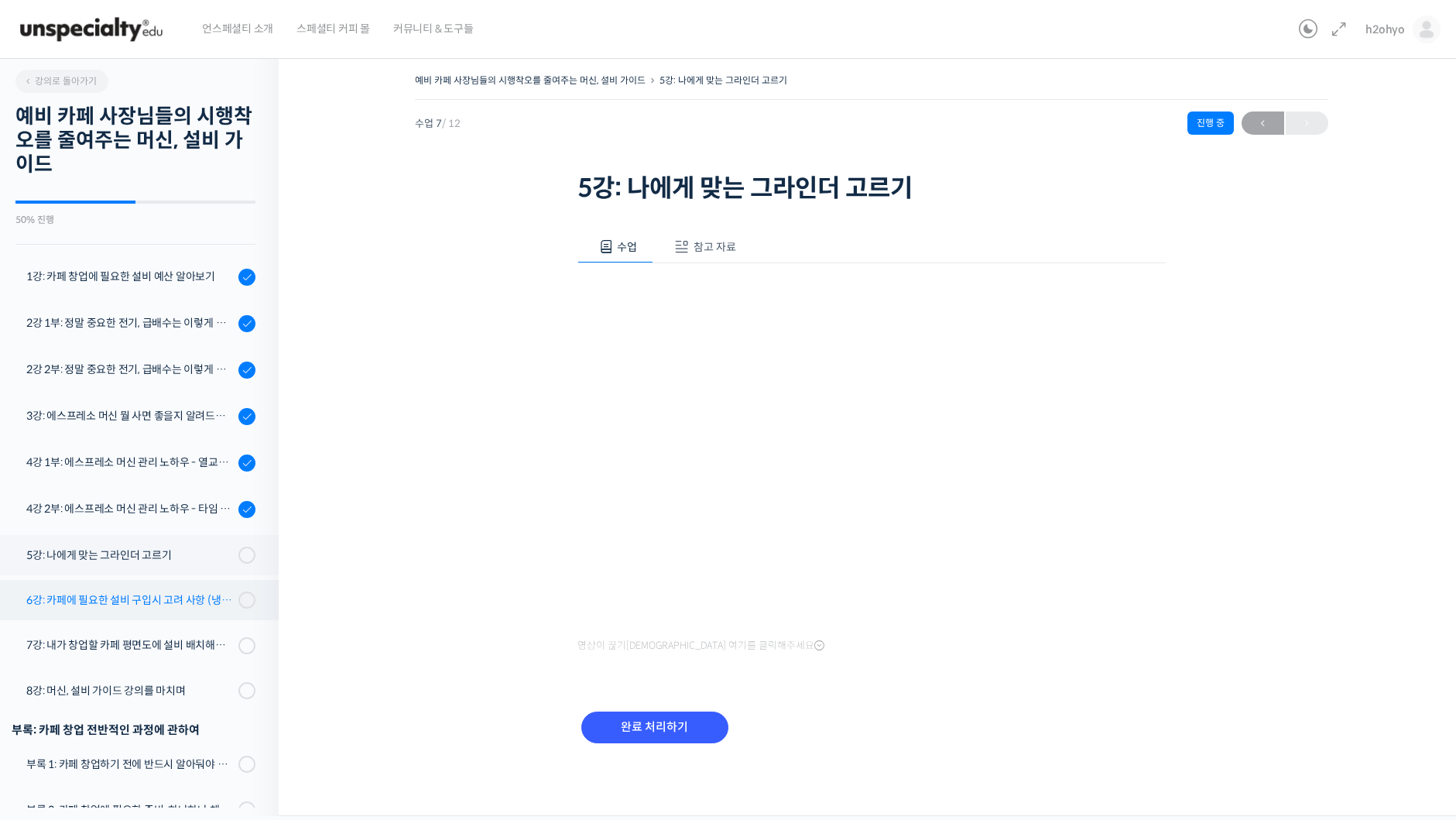
click at [123, 595] on div "6강: 카페에 필요한 설비 구입시 고려 사항 (냉장고, 온수기, 제빙기, 블렌더)" at bounding box center [130, 599] width 208 height 17
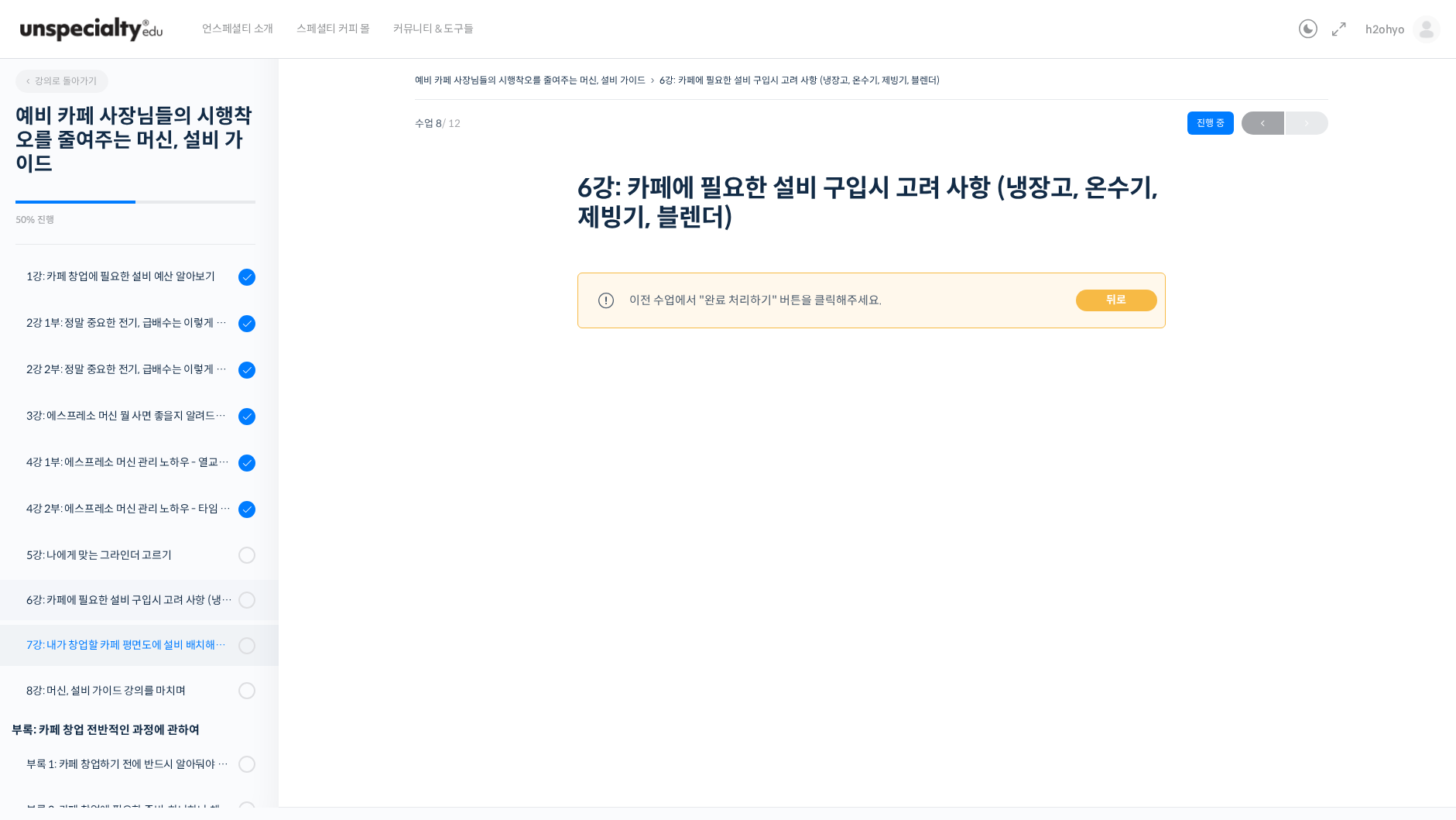
scroll to position [34, 0]
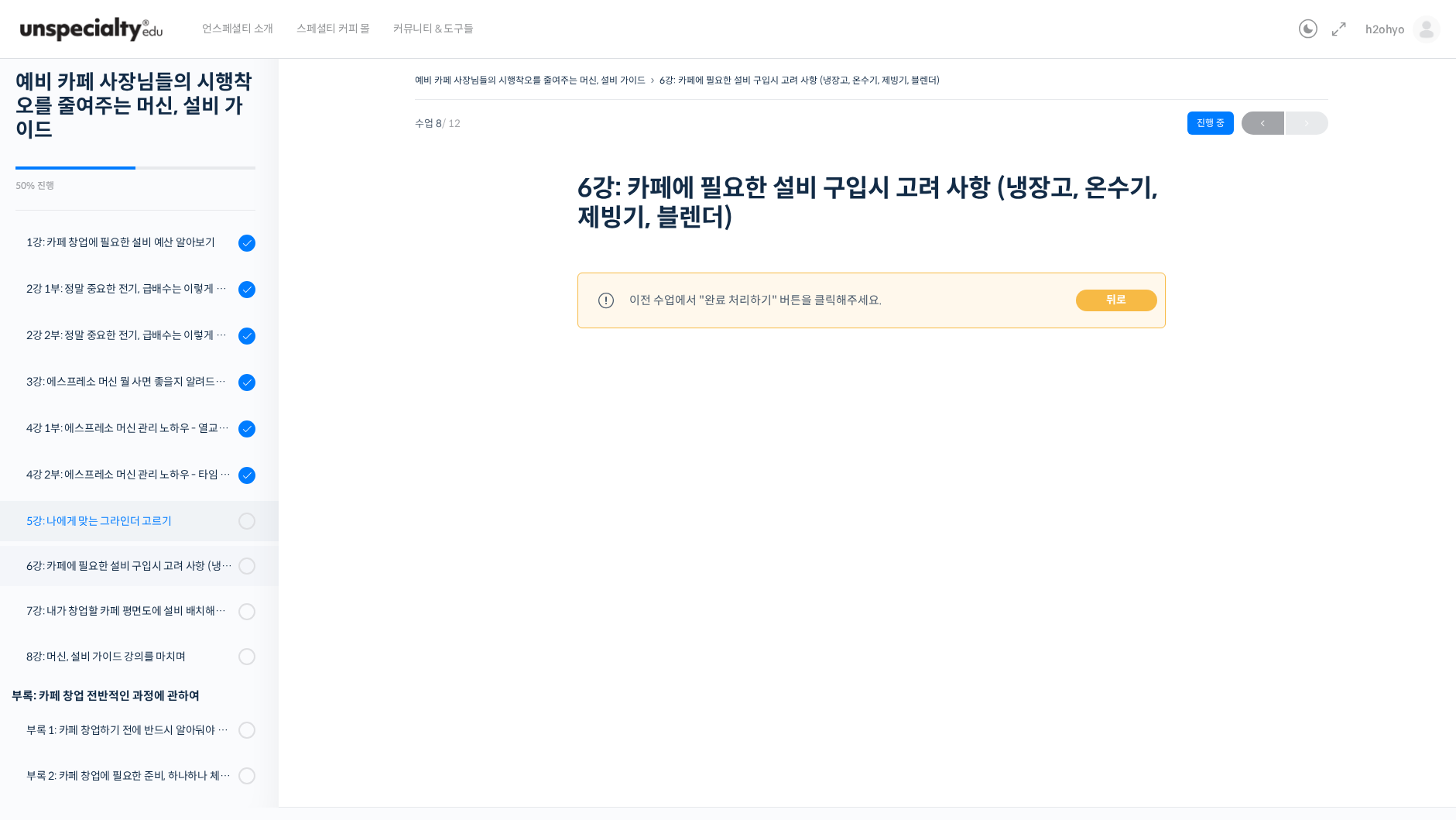
click at [111, 529] on link "5강: 나에게 맞는 그라인더 고르기" at bounding box center [135, 521] width 286 height 40
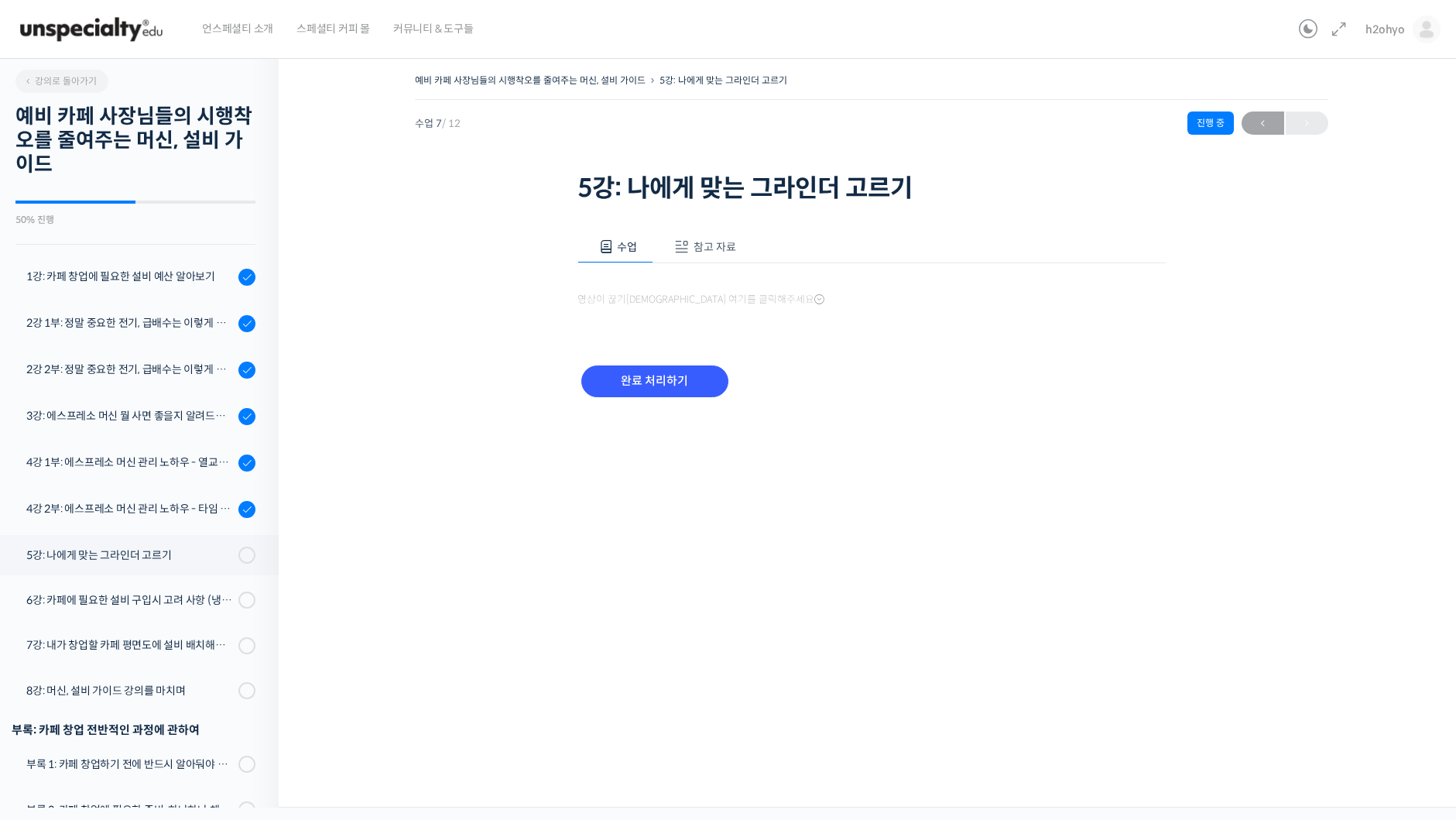
scroll to position [34, 0]
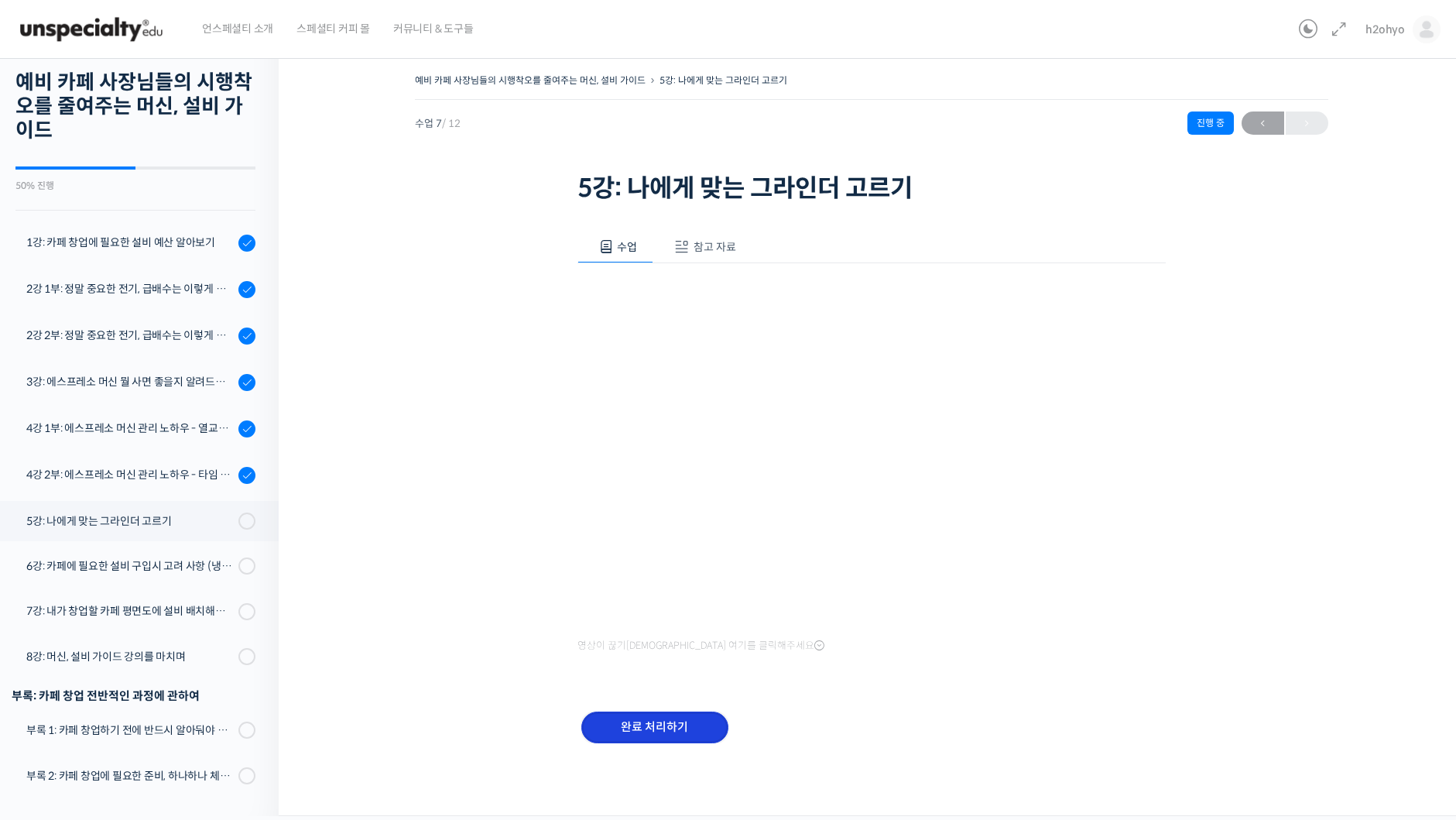
click at [647, 714] on input "완료 처리하기" at bounding box center [655, 727] width 147 height 32
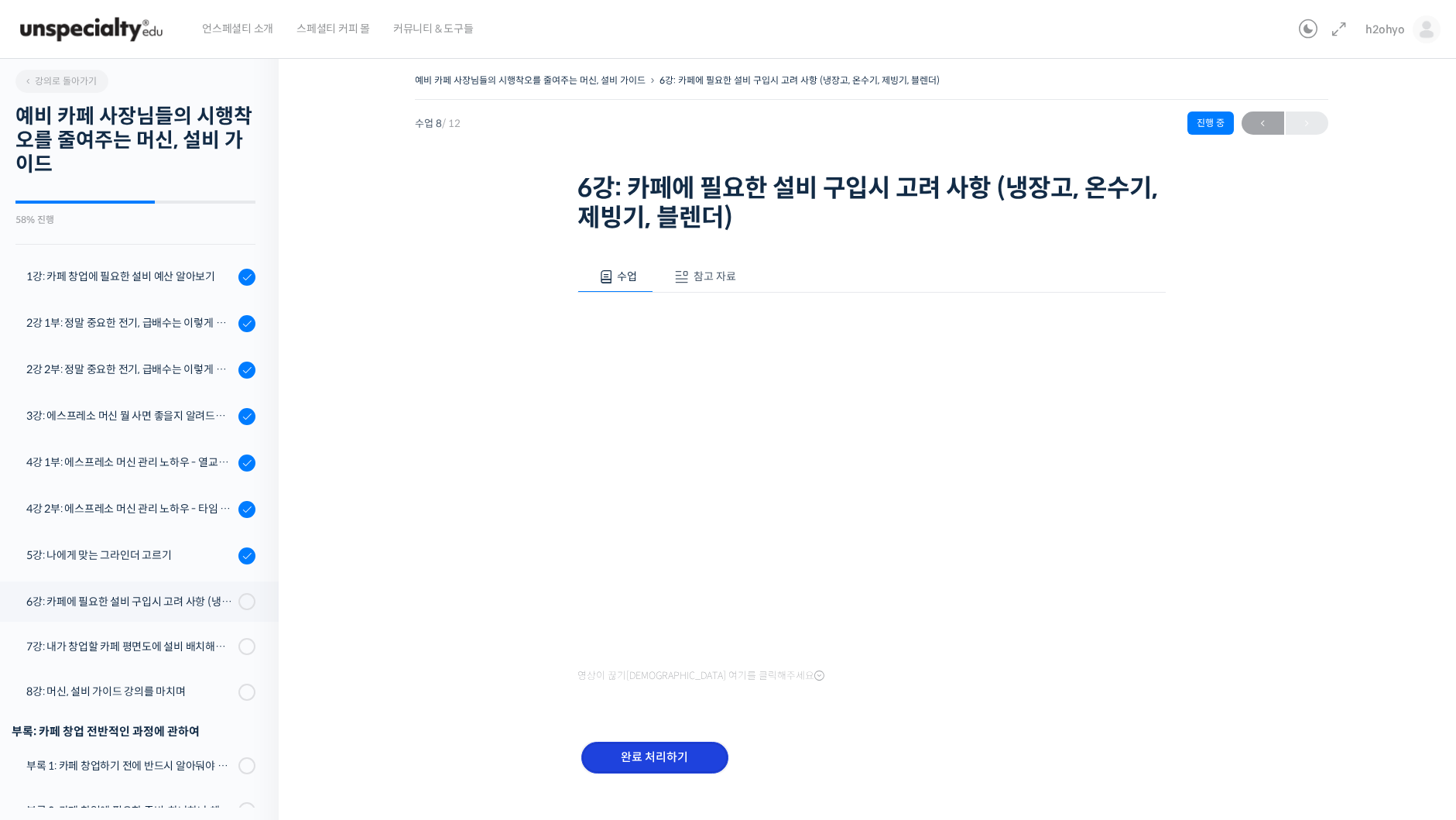
click at [679, 768] on input "완료 처리하기" at bounding box center [655, 758] width 147 height 32
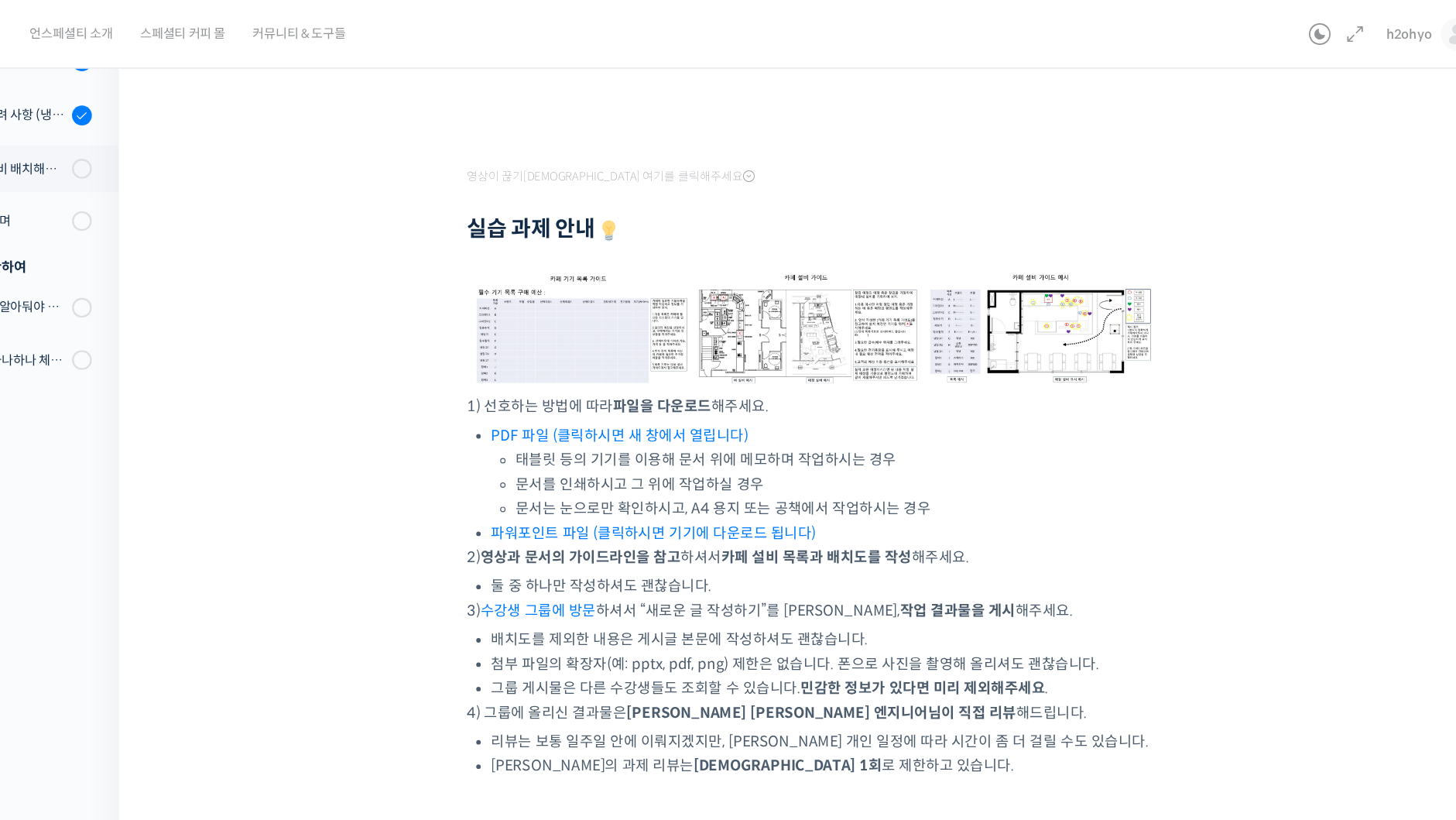
scroll to position [205, 0]
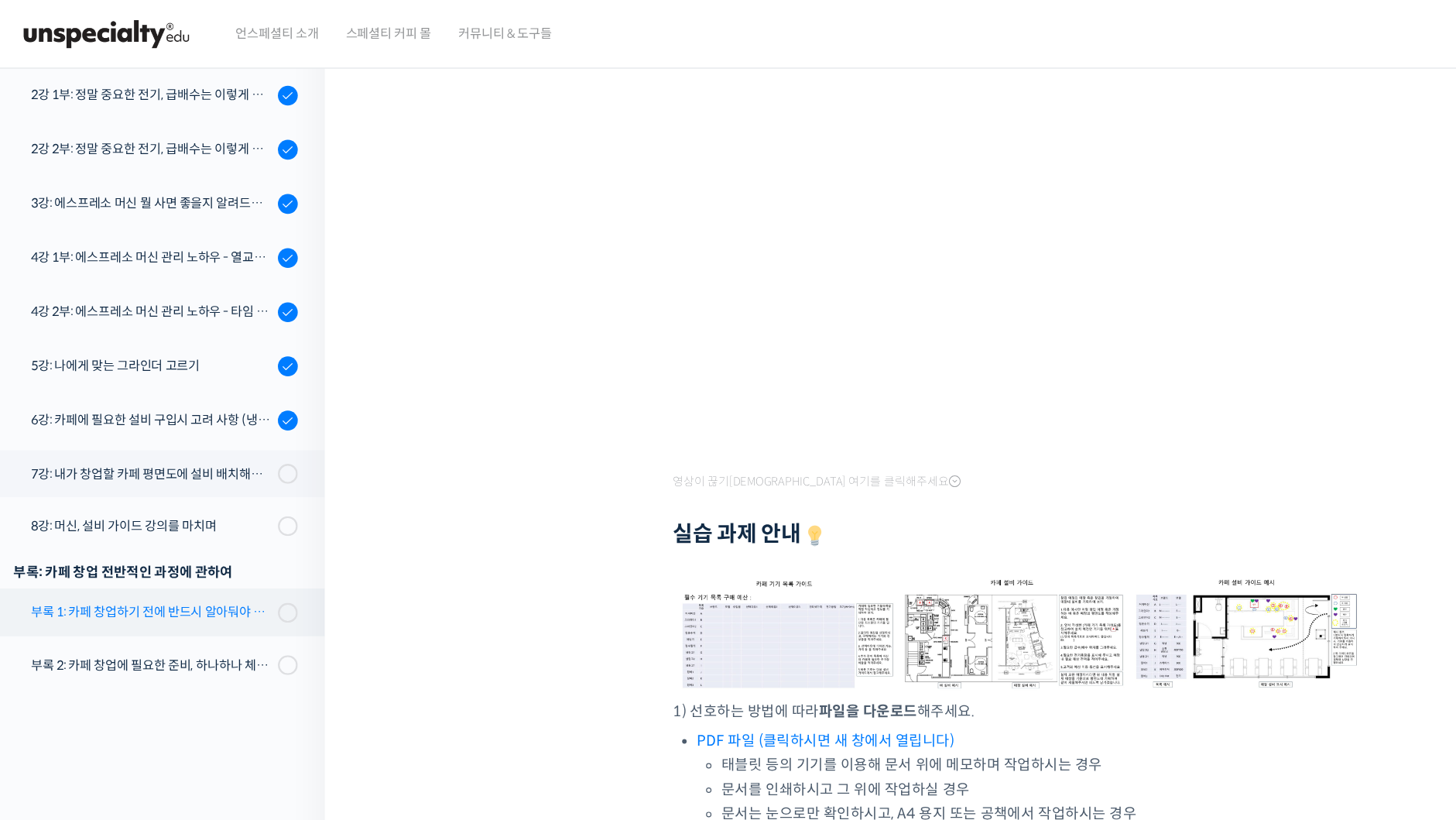
click at [150, 533] on link "부록 1: 카페 창업하기 전에 반드시 알아둬야 할 현실" at bounding box center [135, 524] width 286 height 40
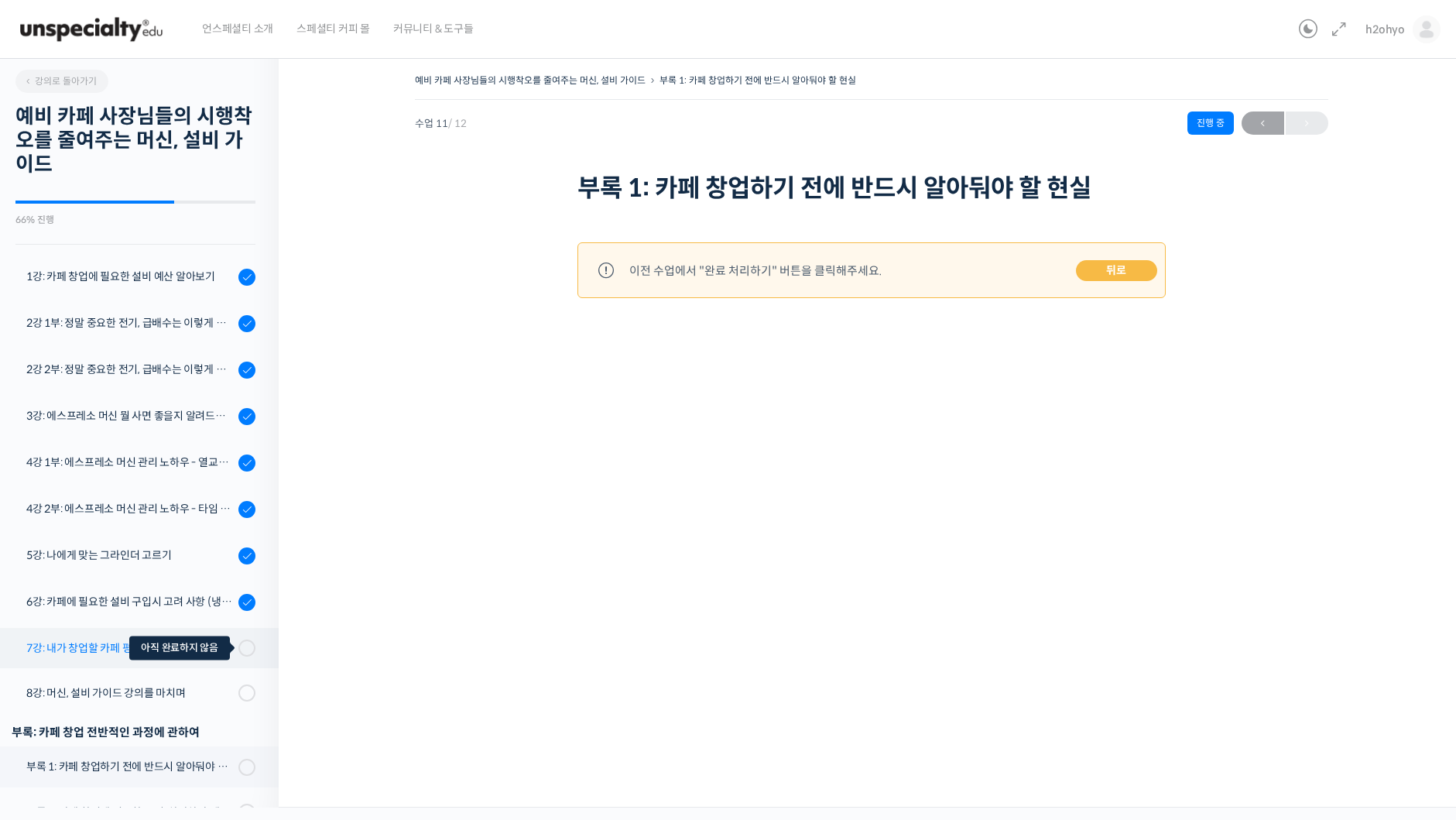
scroll to position [37, 0]
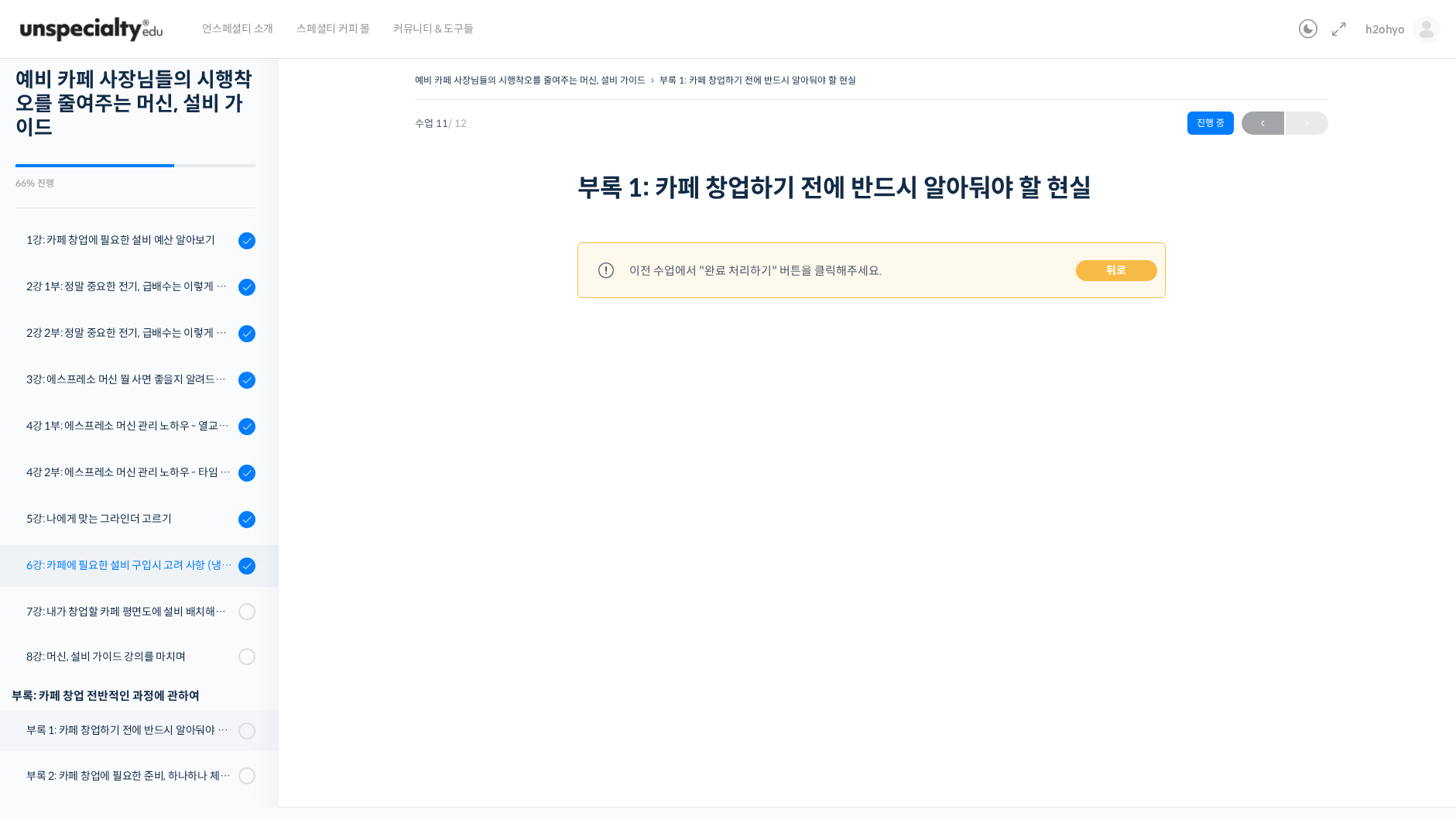
click at [233, 576] on link "6강: 카페에 필요한 설비 구입시 고려 사항 (냉장고, 온수기, 제빙기, 블렌더)" at bounding box center [135, 566] width 286 height 42
click at [173, 623] on link "7강: 내가 창업할 카페 평면도에 설비 배치해보기 (실습 과제)" at bounding box center [135, 611] width 286 height 40
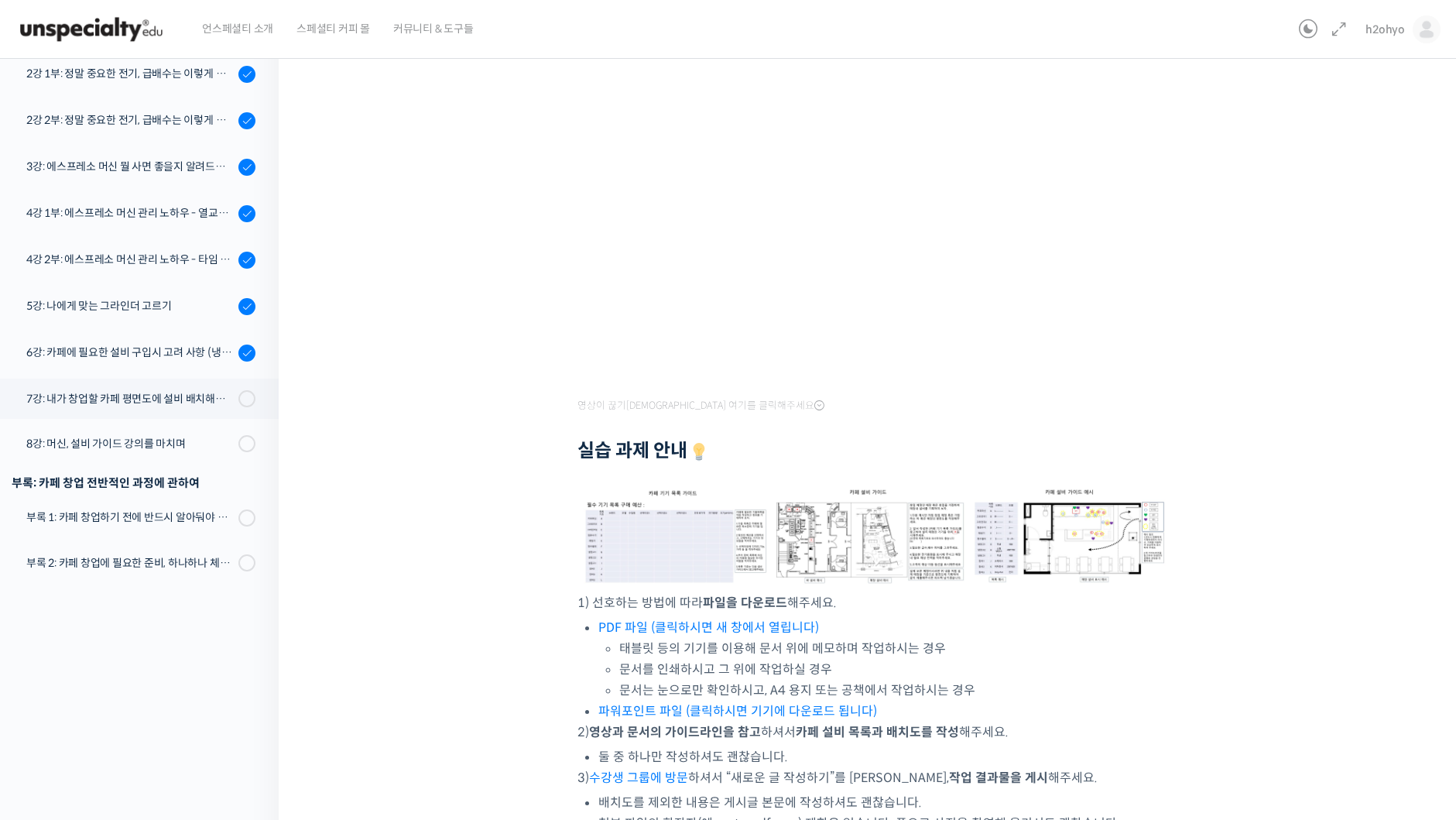
scroll to position [459, 0]
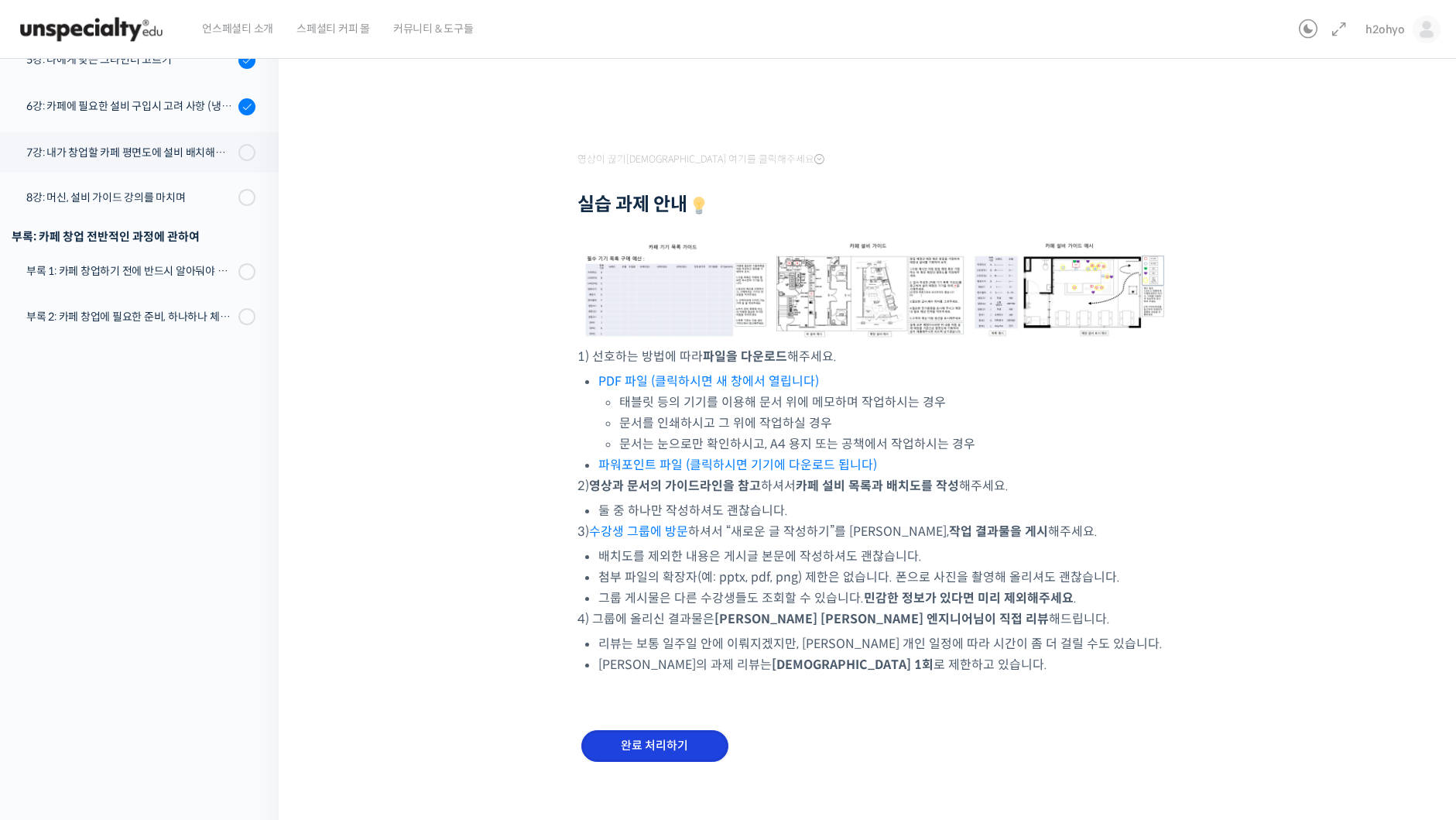
click at [678, 730] on input "완료 처리하기" at bounding box center [655, 746] width 147 height 32
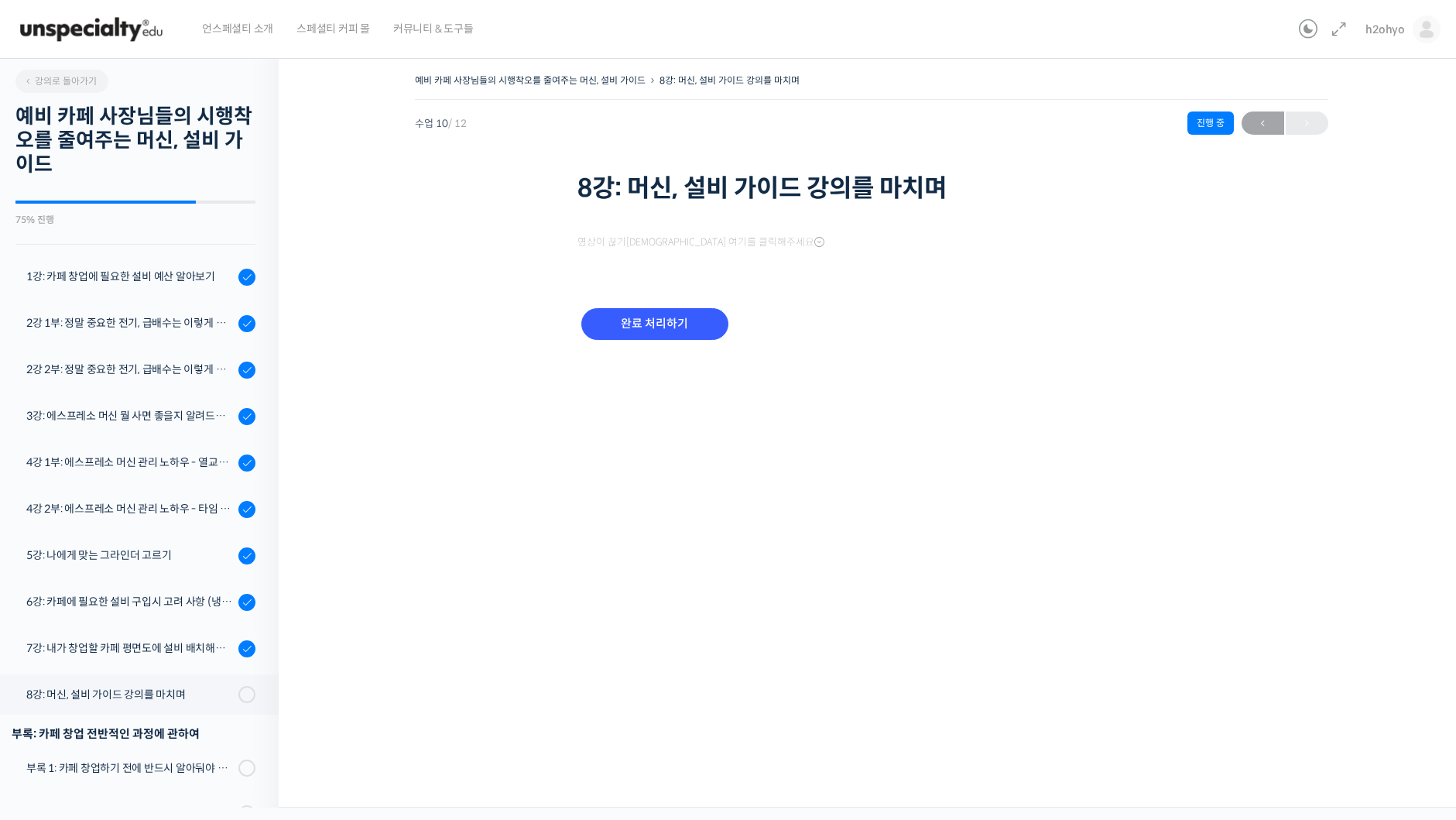
scroll to position [38, 0]
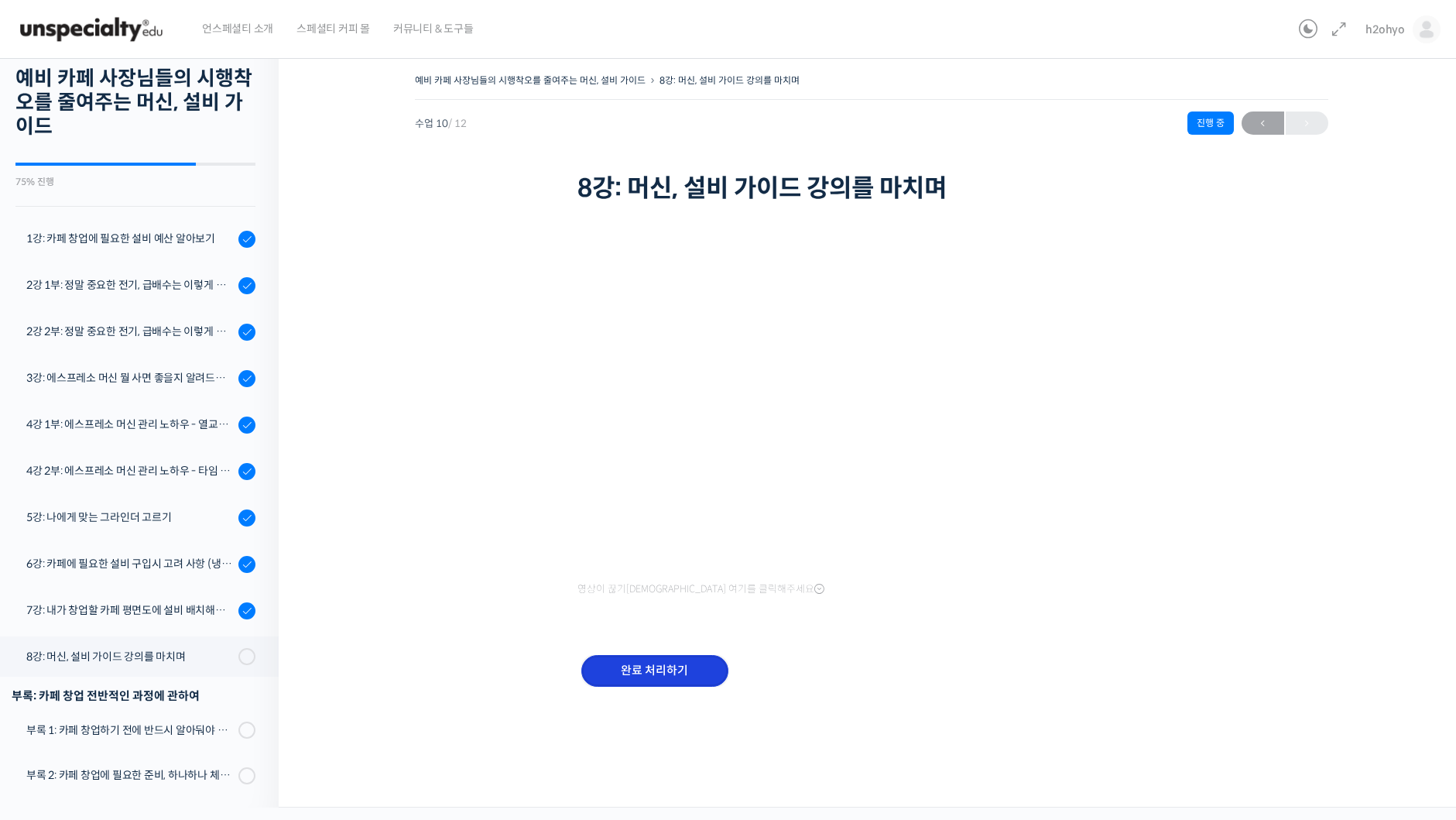
click at [679, 676] on input "완료 처리하기" at bounding box center [655, 671] width 147 height 32
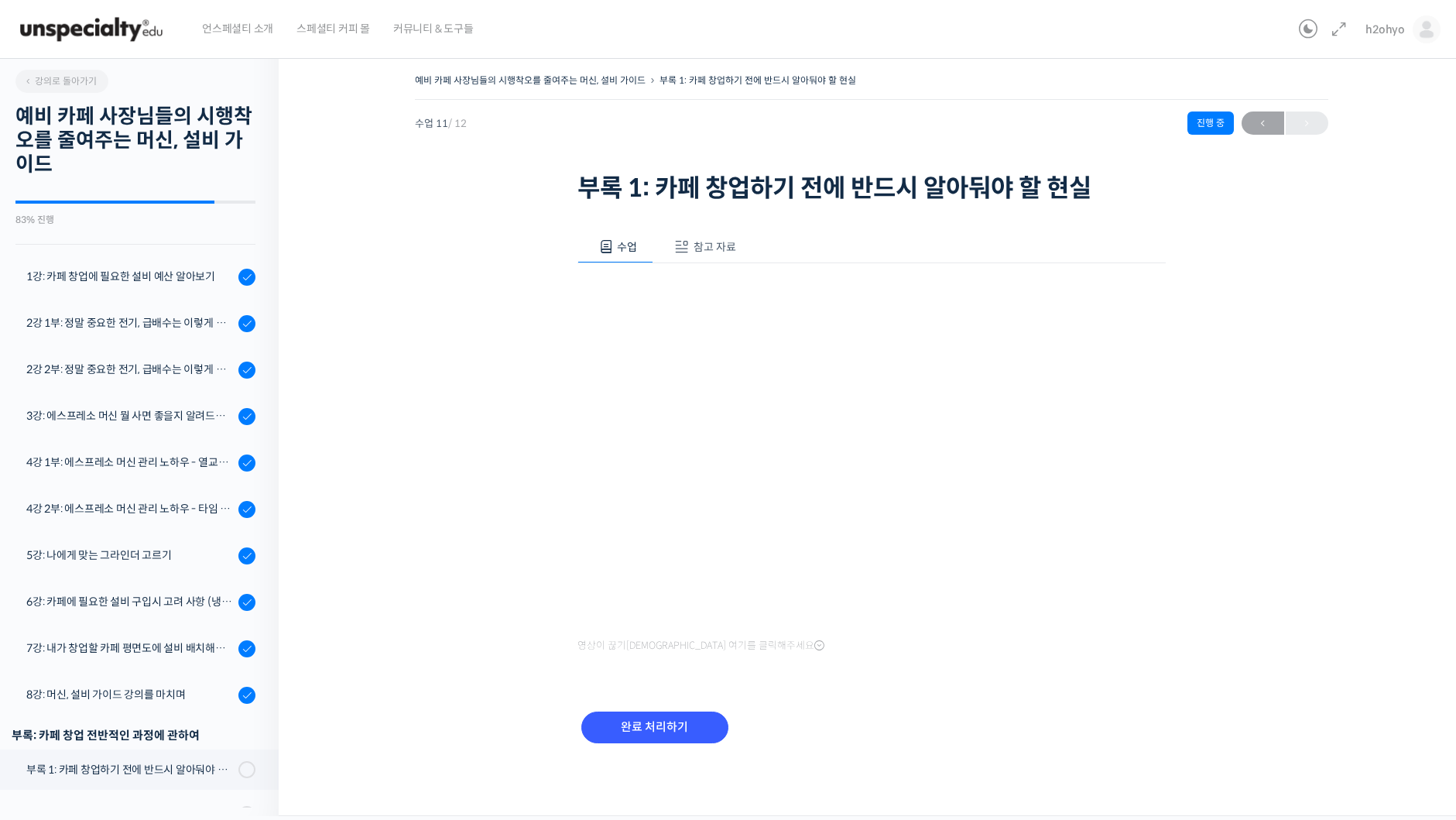
scroll to position [38, 0]
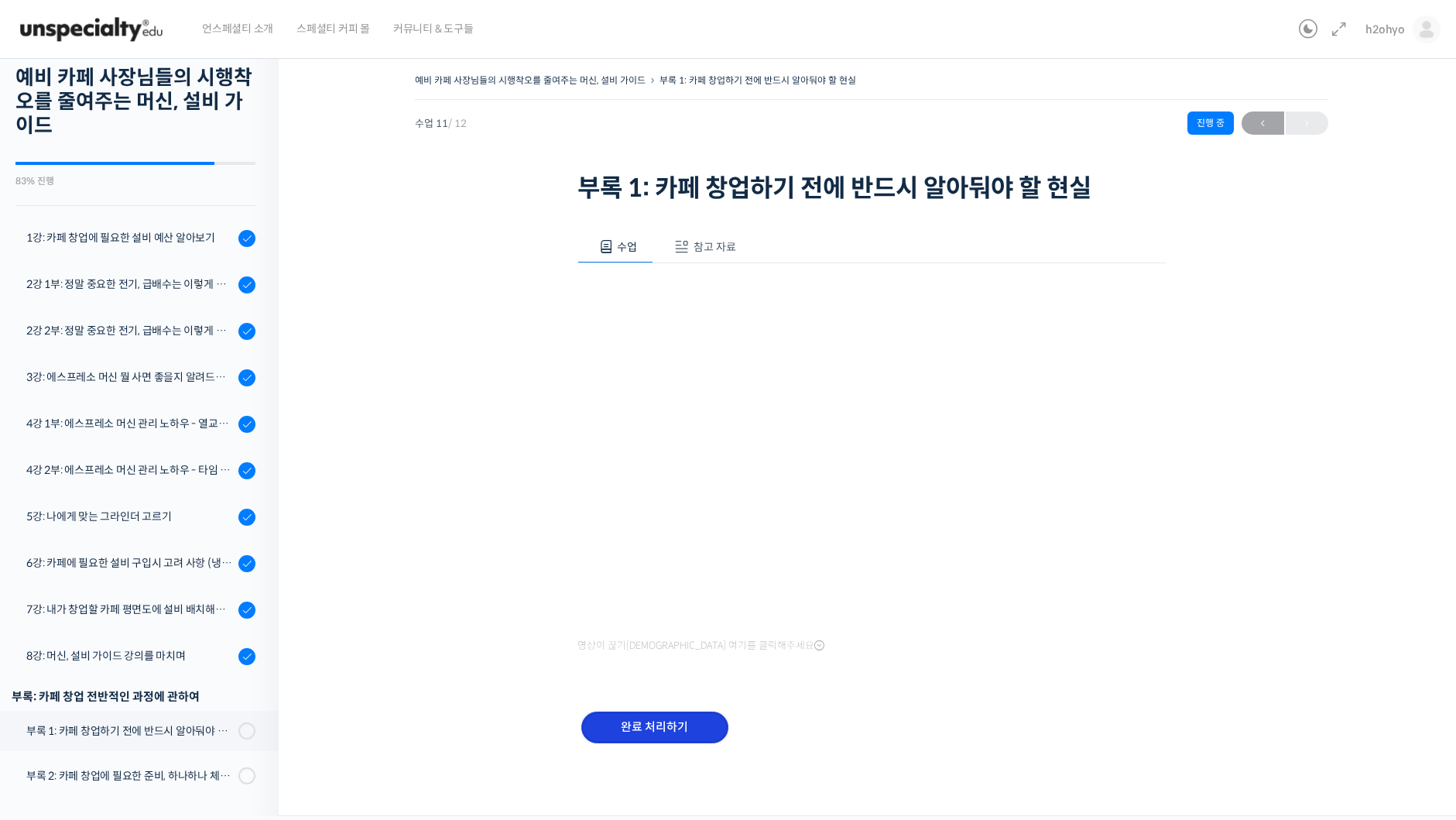
click at [635, 737] on input "완료 처리하기" at bounding box center [655, 727] width 147 height 32
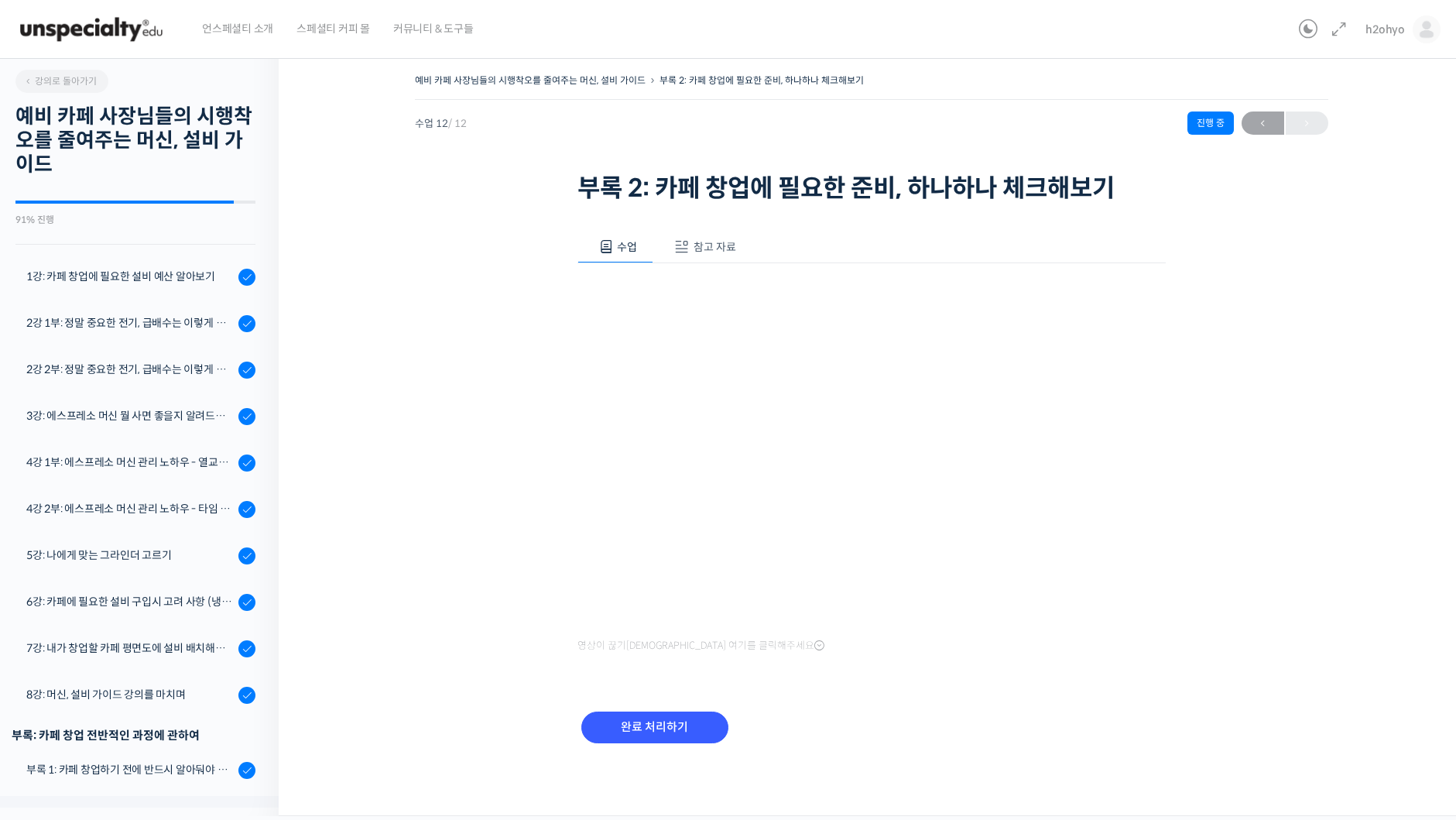
click at [501, 201] on div "예비 카페 사장님들의 시행착오를 줄여주는 머신, 설비 가이드 부록 2: 카페 창업에 필요한 준비, 하나하나 체크해보기 진행 중 수업 12 / …" at bounding box center [872, 138] width 914 height 137
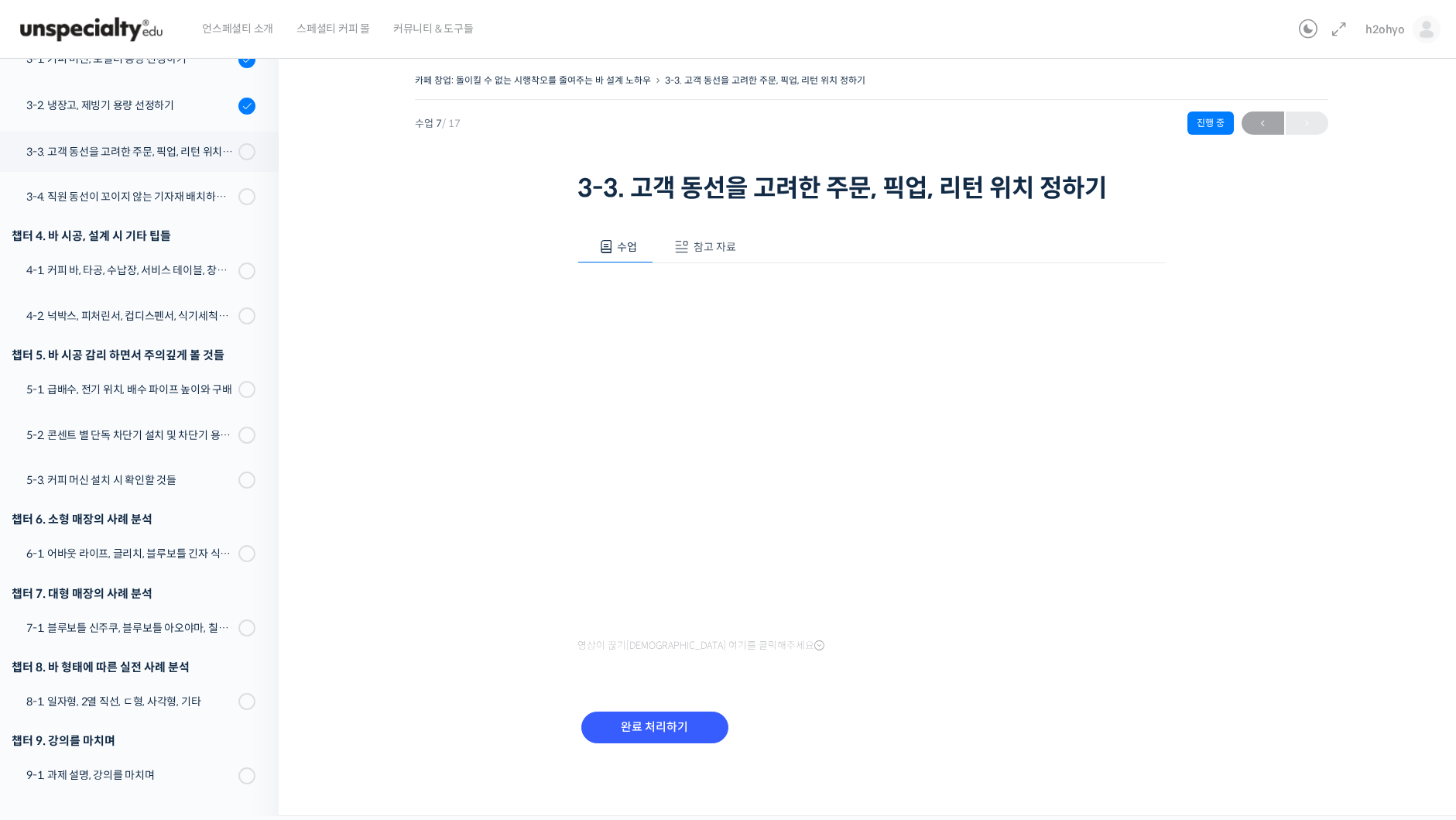
scroll to position [489, 0]
click at [201, 279] on link "4-1. 커피 바, 타공, 수납장, 서비스 테이블, 창고 및 직원 휴게실" at bounding box center [135, 270] width 286 height 40
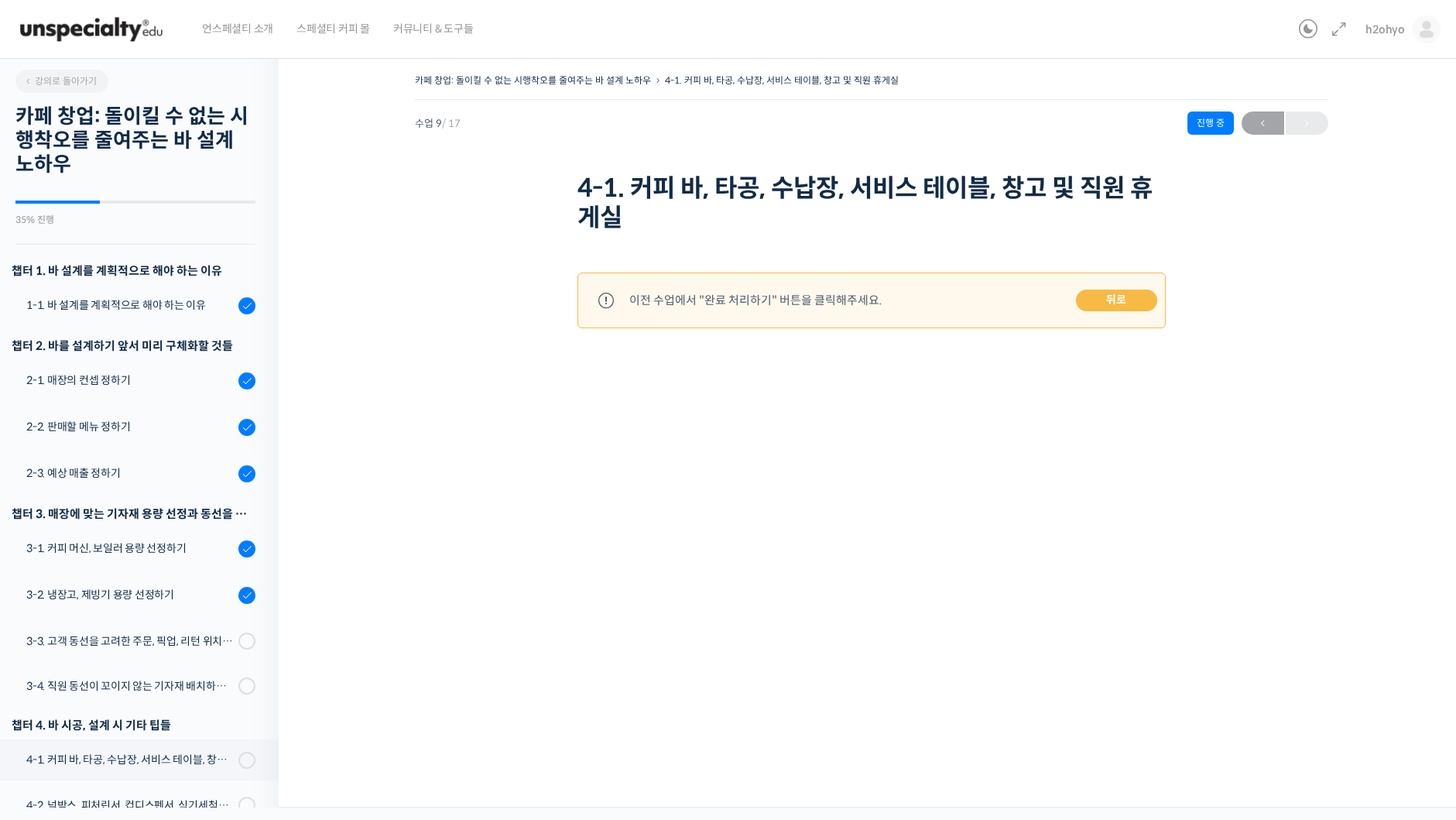
scroll to position [489, 0]
